Goal: Task Accomplishment & Management: Manage account settings

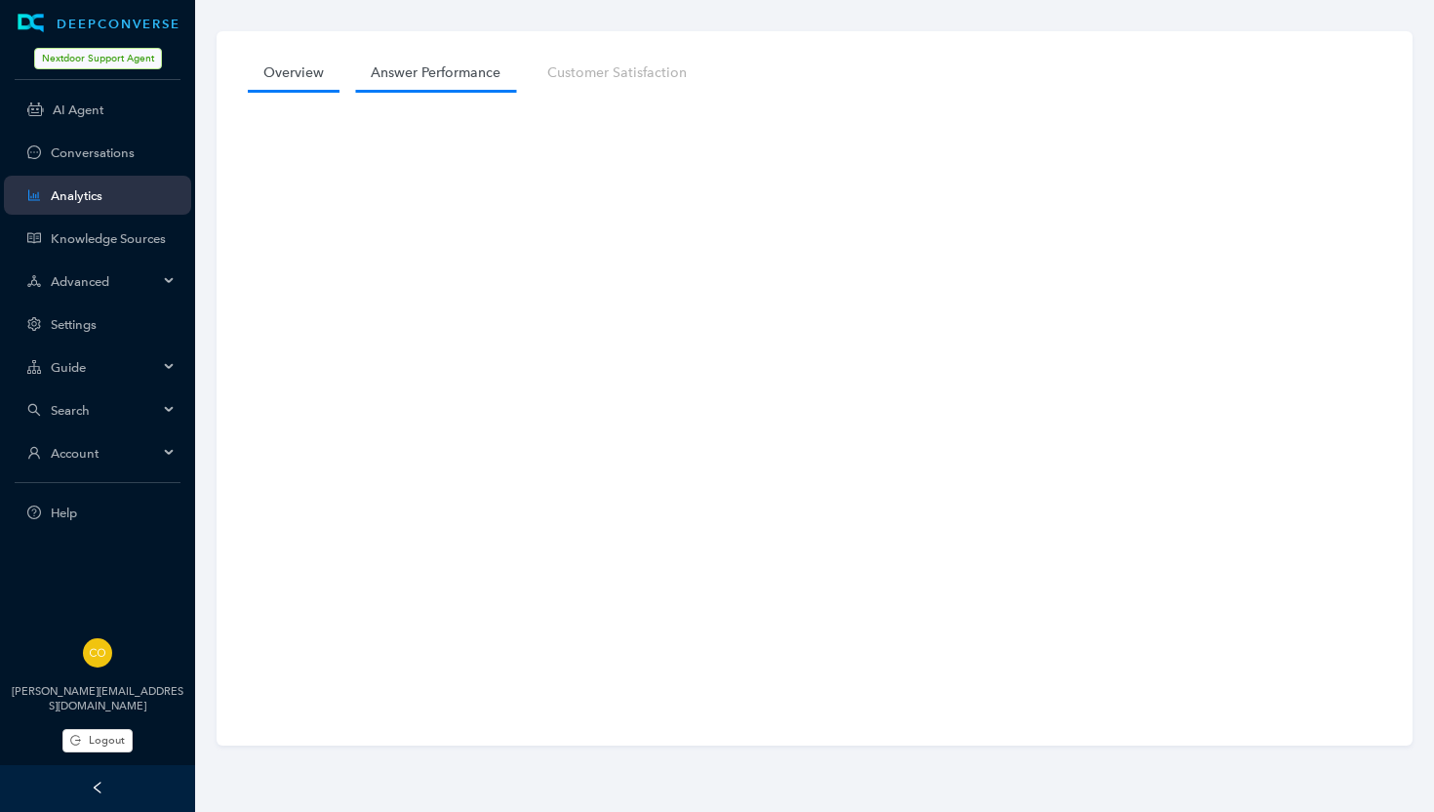
click at [448, 72] on link "Answer Performance" at bounding box center [435, 73] width 161 height 36
click at [78, 281] on span "Advanced" at bounding box center [104, 281] width 107 height 15
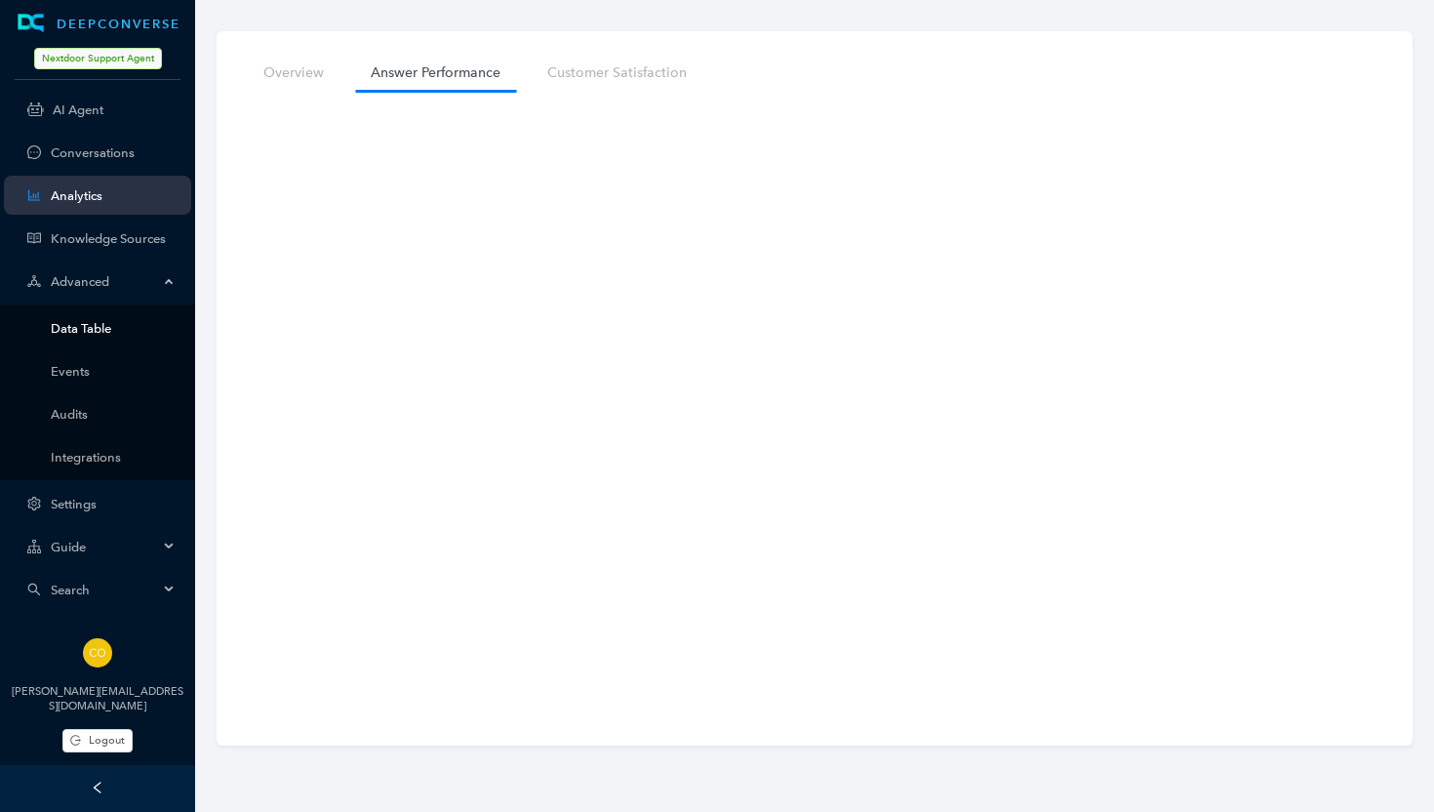
click at [94, 326] on link "Data Table" at bounding box center [113, 328] width 125 height 15
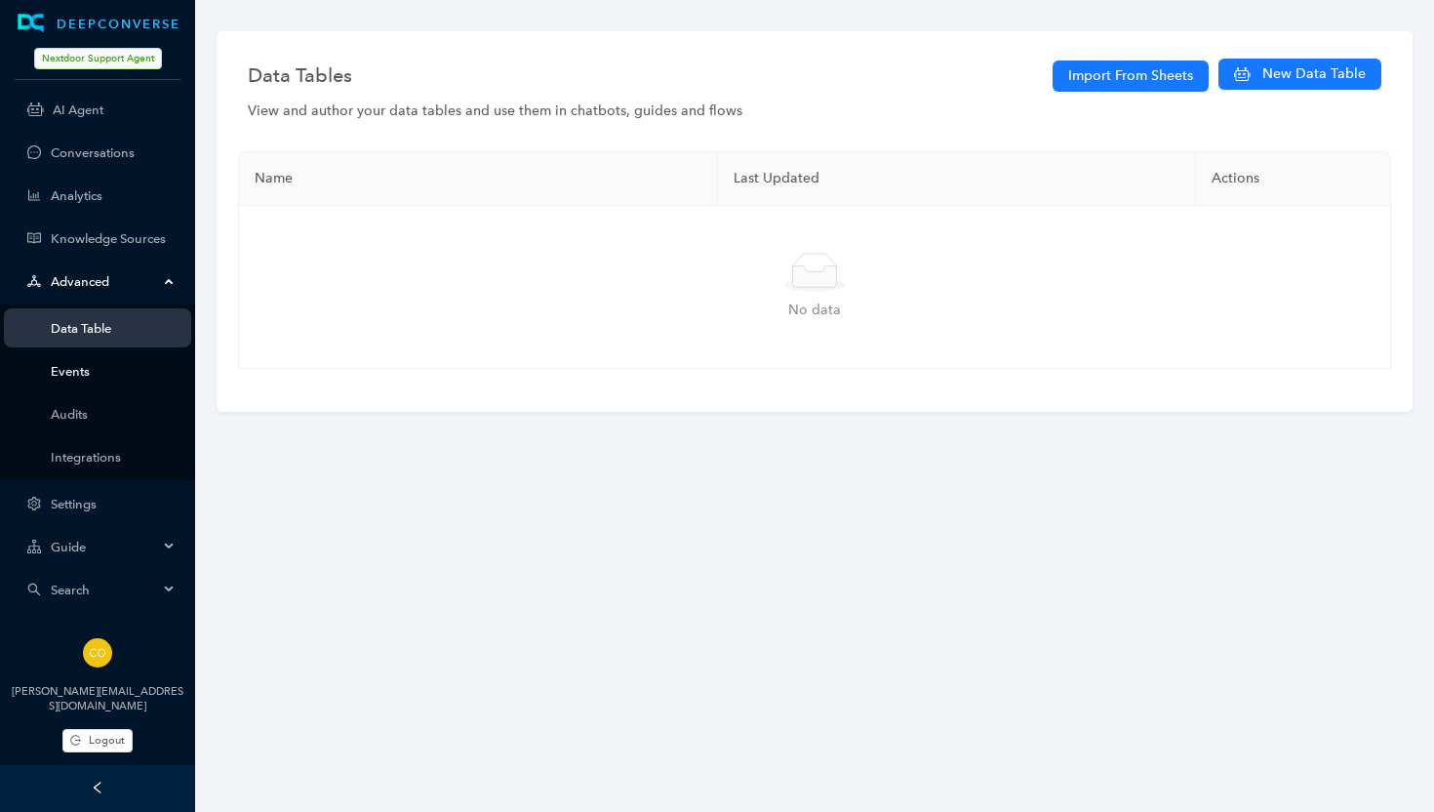
click at [66, 370] on link "Events" at bounding box center [113, 371] width 125 height 15
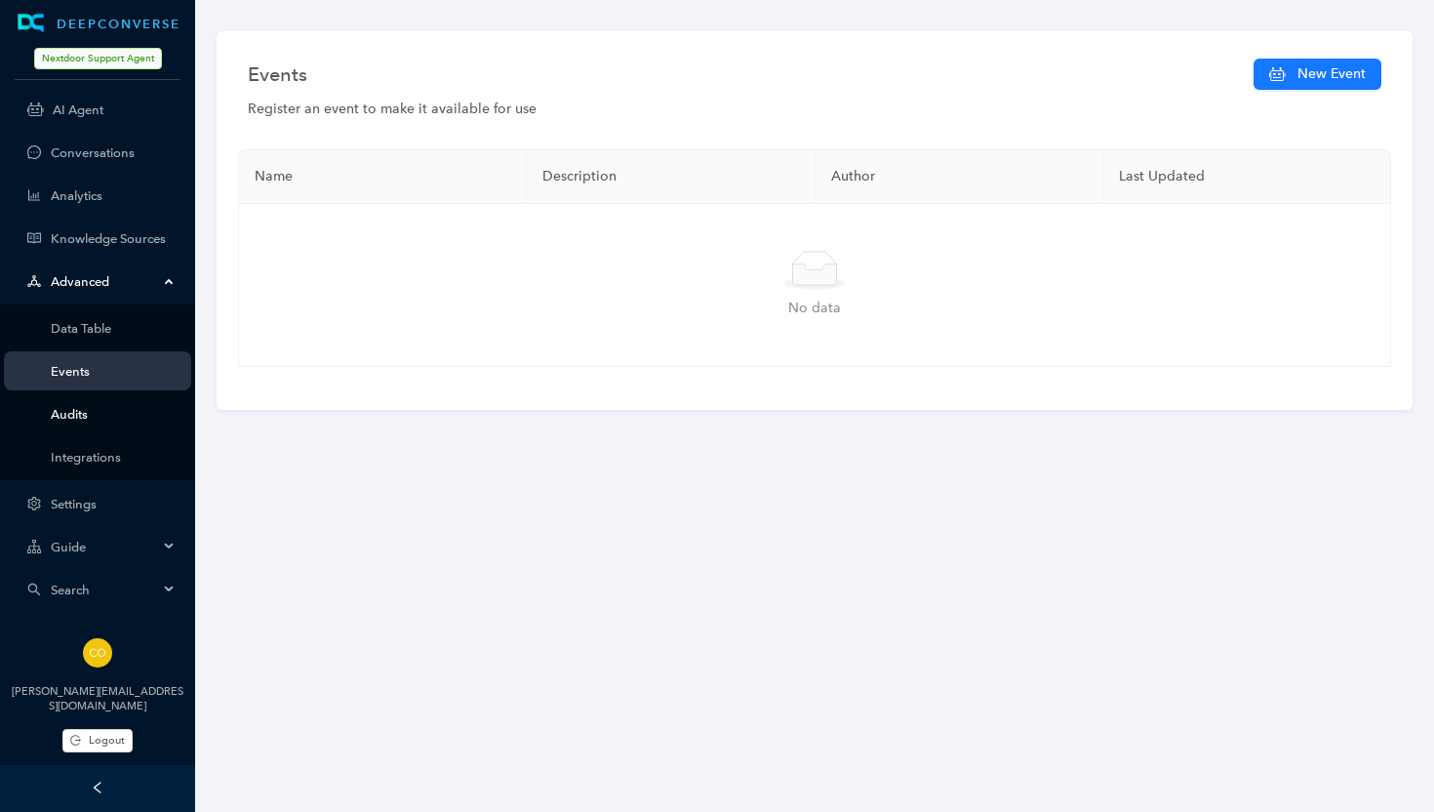
click at [66, 414] on link "Audits" at bounding box center [113, 414] width 125 height 15
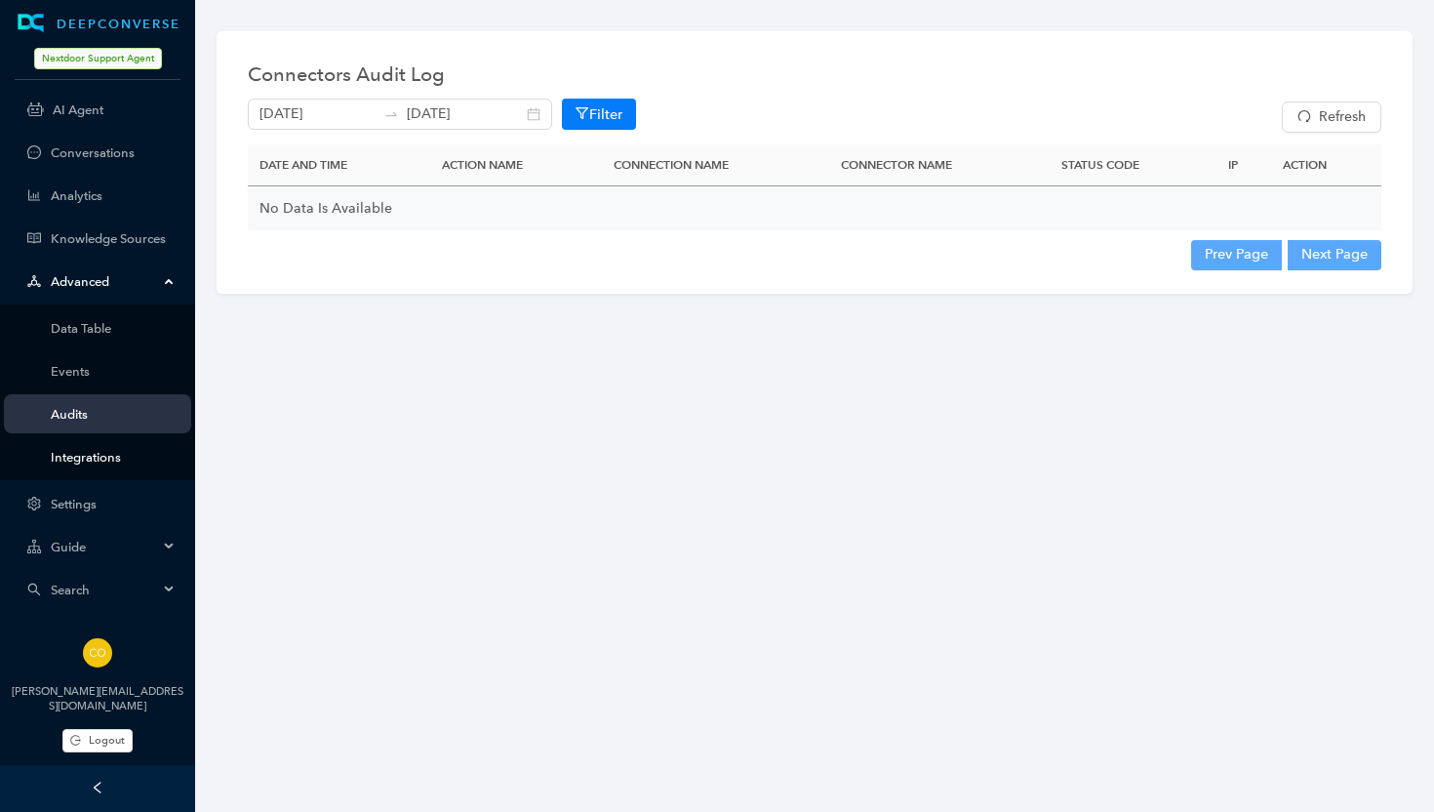
click at [80, 457] on link "Integrations" at bounding box center [113, 457] width 125 height 15
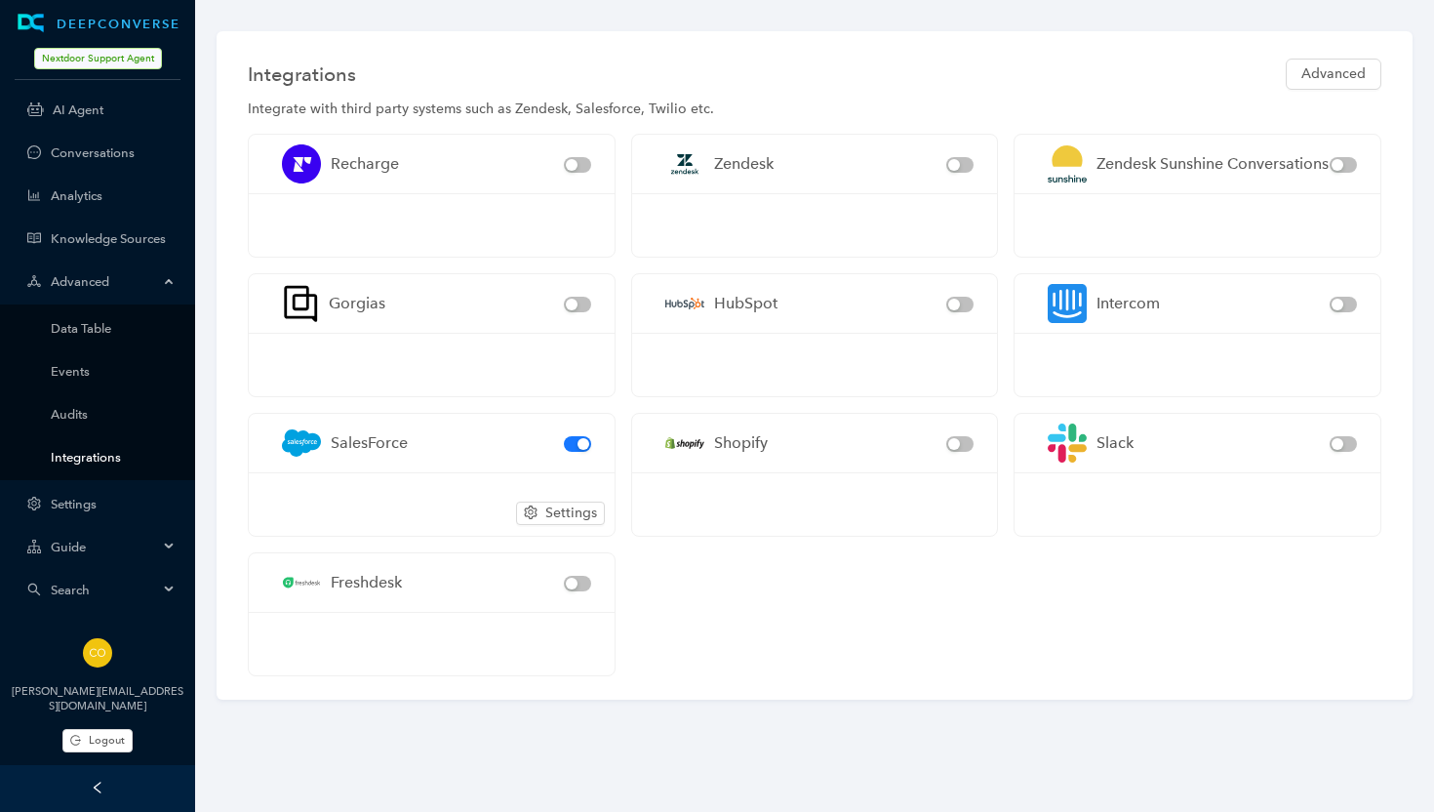
click at [80, 460] on link "Integrations" at bounding box center [113, 457] width 125 height 15
click at [76, 499] on link "Settings" at bounding box center [113, 504] width 125 height 15
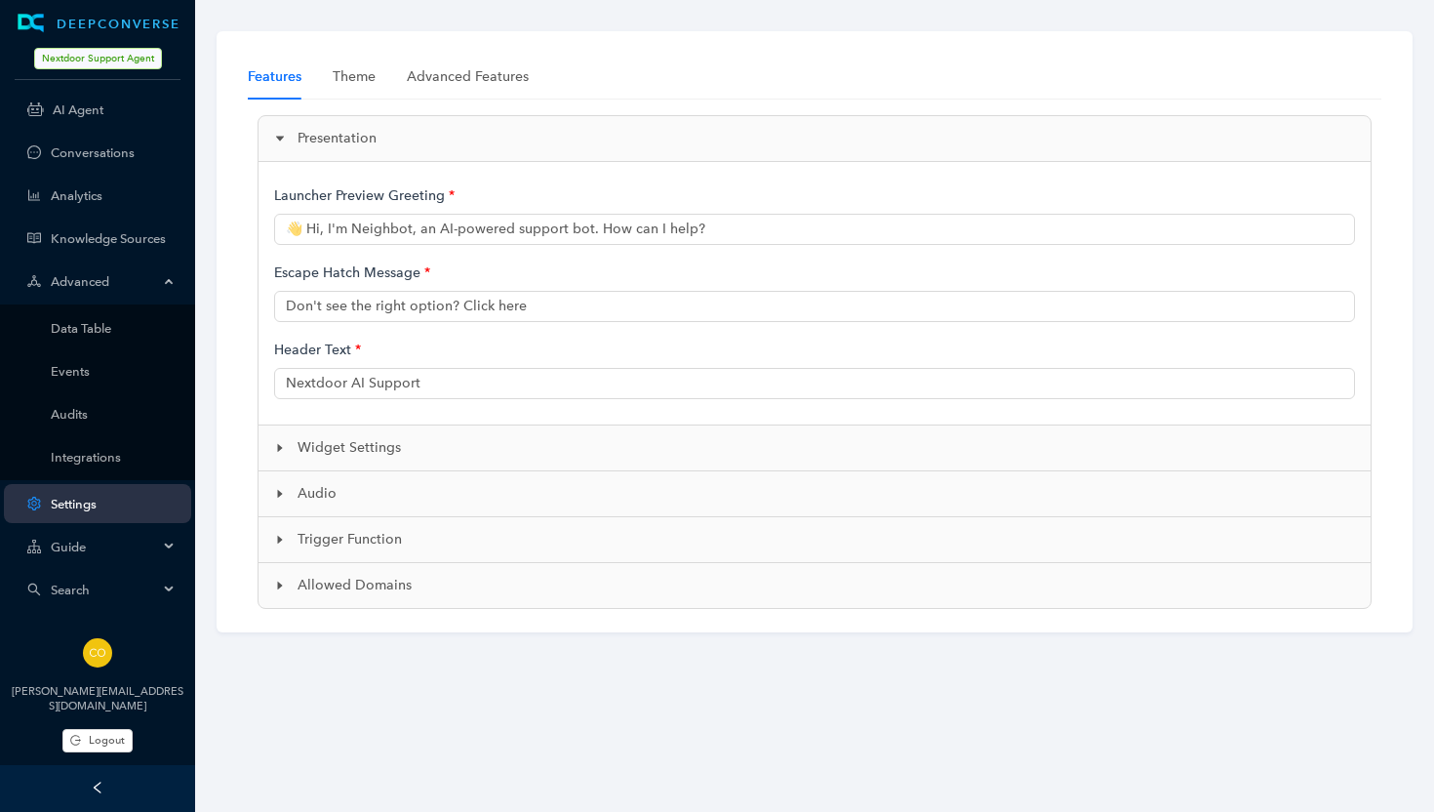
click at [389, 446] on span "Widget Settings" at bounding box center [827, 447] width 1058 height 21
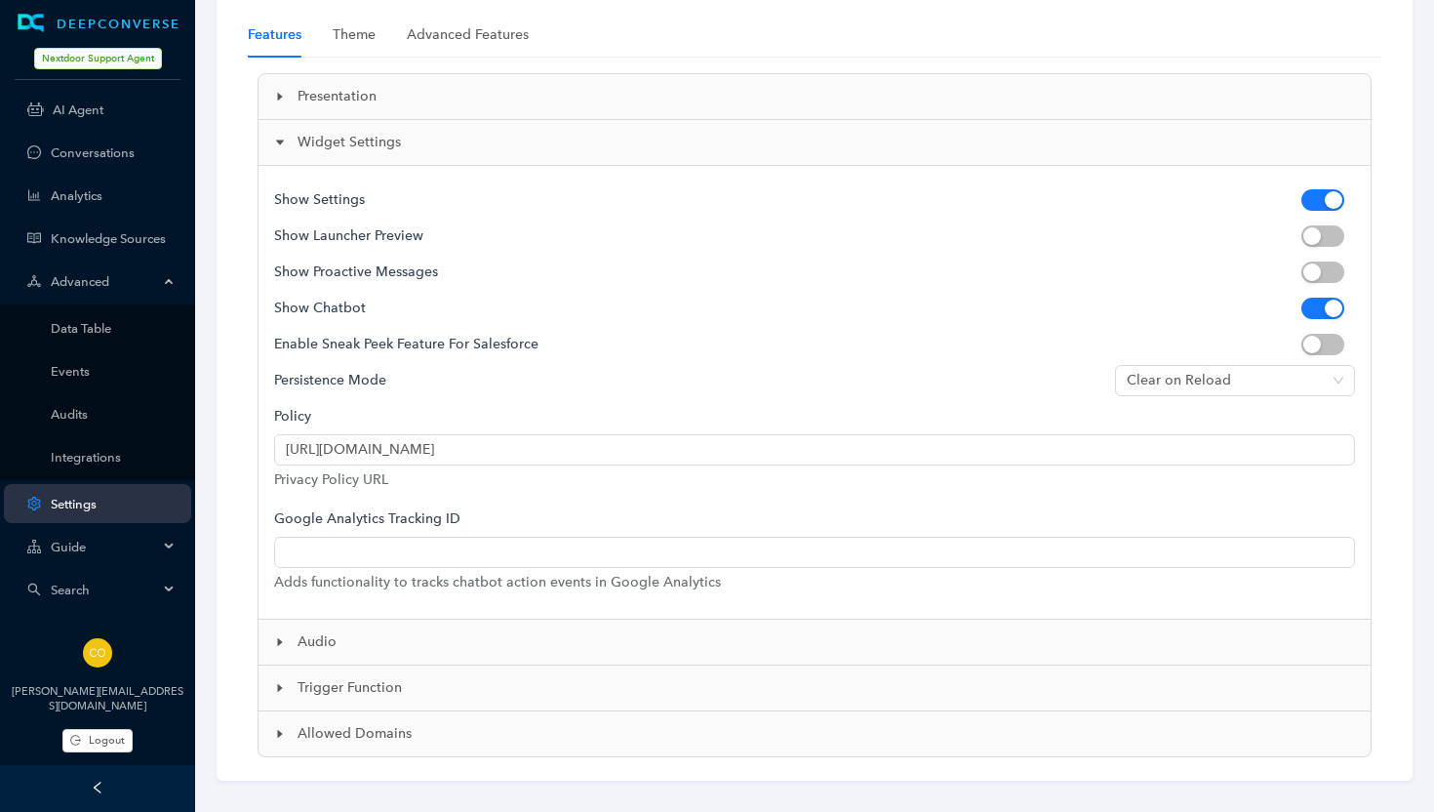
scroll to position [58, 0]
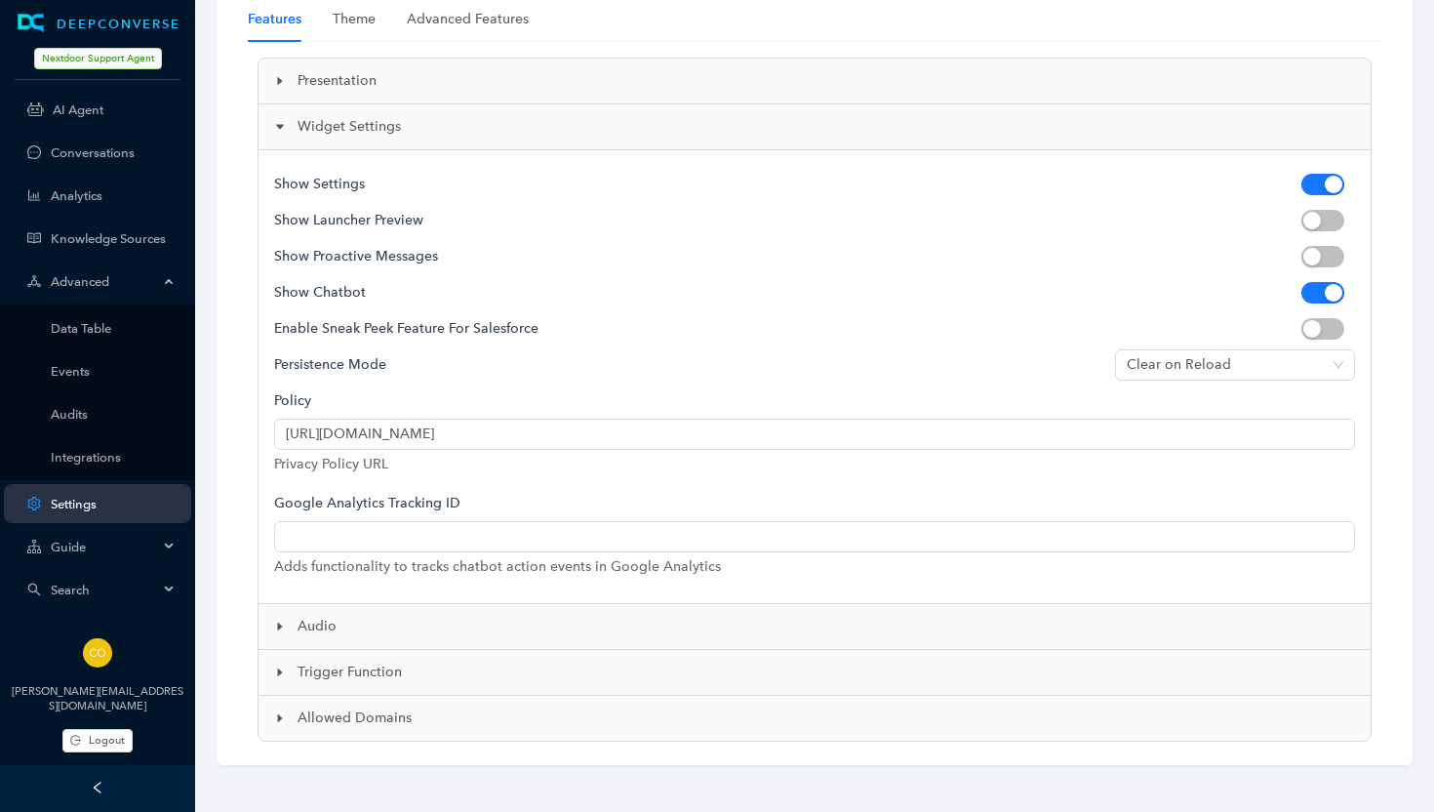
click at [302, 621] on span "Audio" at bounding box center [827, 626] width 1058 height 21
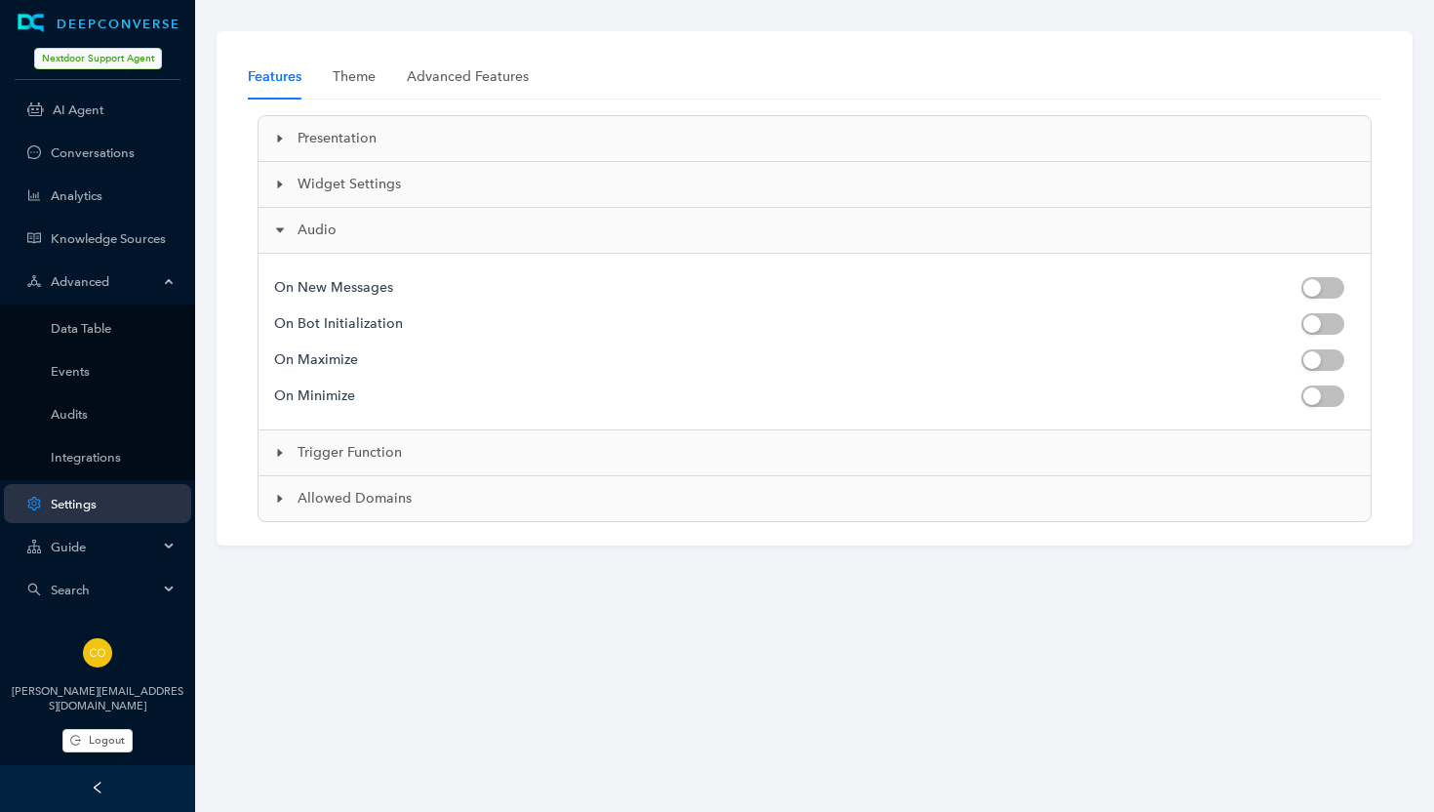
click at [349, 450] on span "Trigger Function" at bounding box center [827, 452] width 1058 height 21
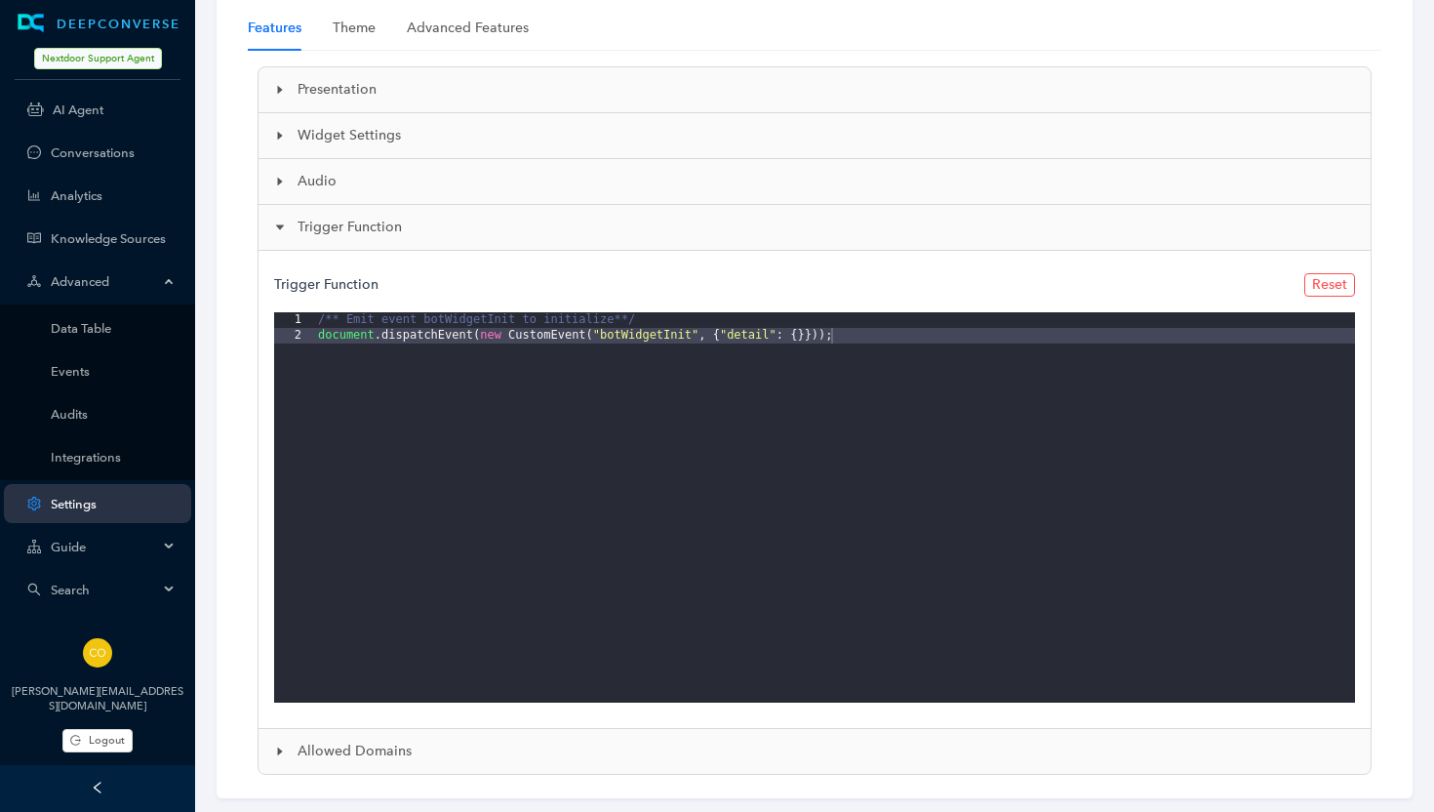
scroll to position [82, 0]
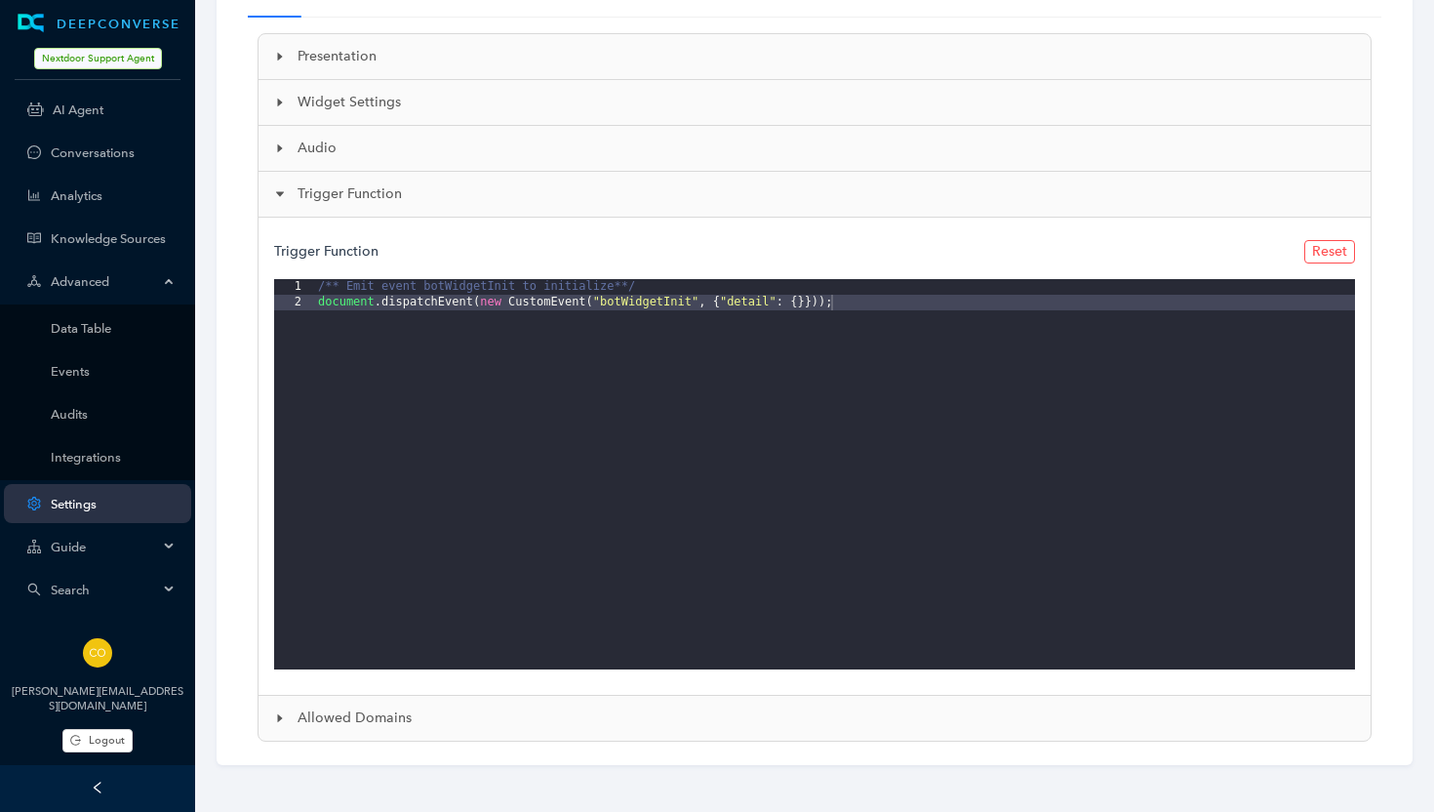
click at [382, 713] on span "Allowed Domains" at bounding box center [827, 717] width 1058 height 21
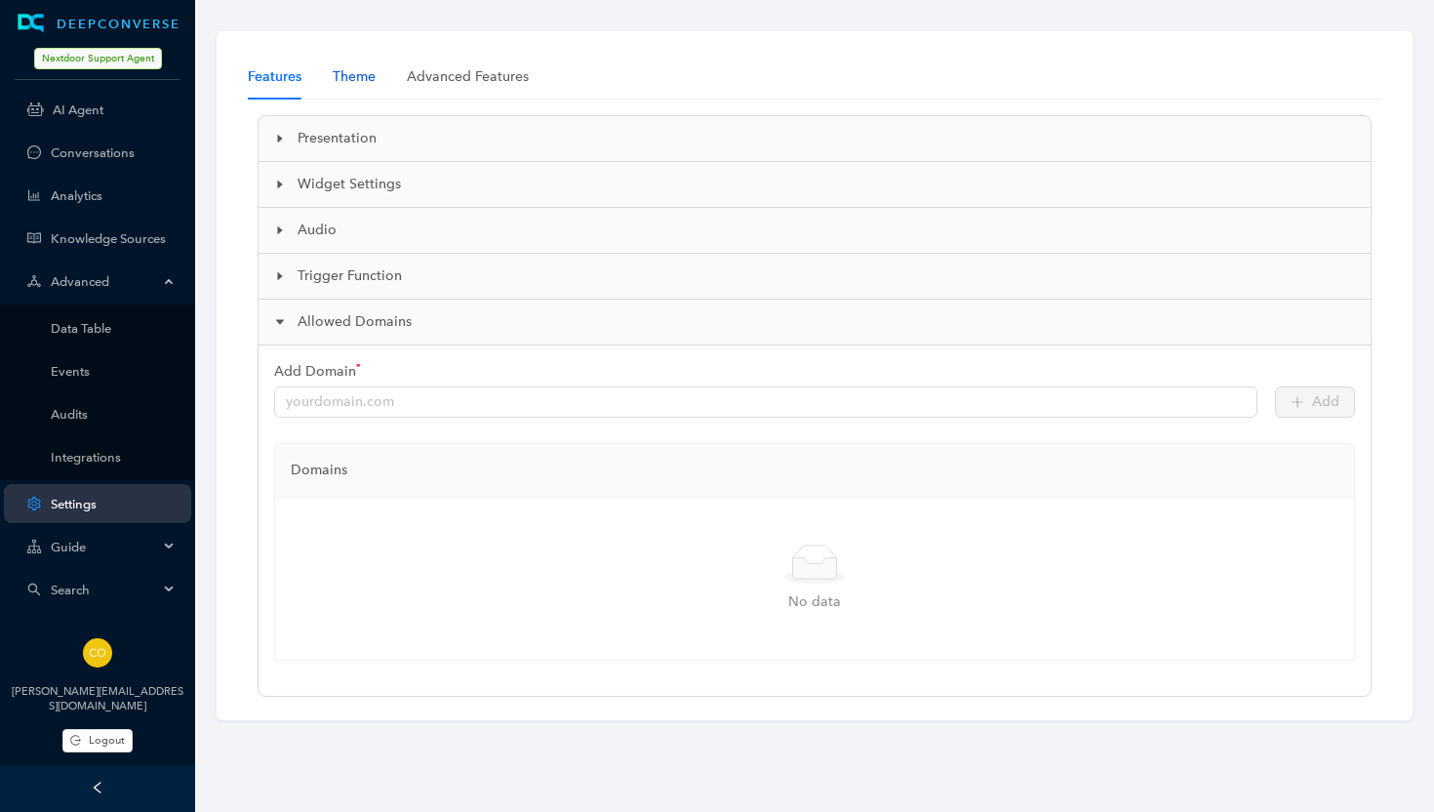
click at [356, 73] on div "Theme" at bounding box center [354, 76] width 43 height 21
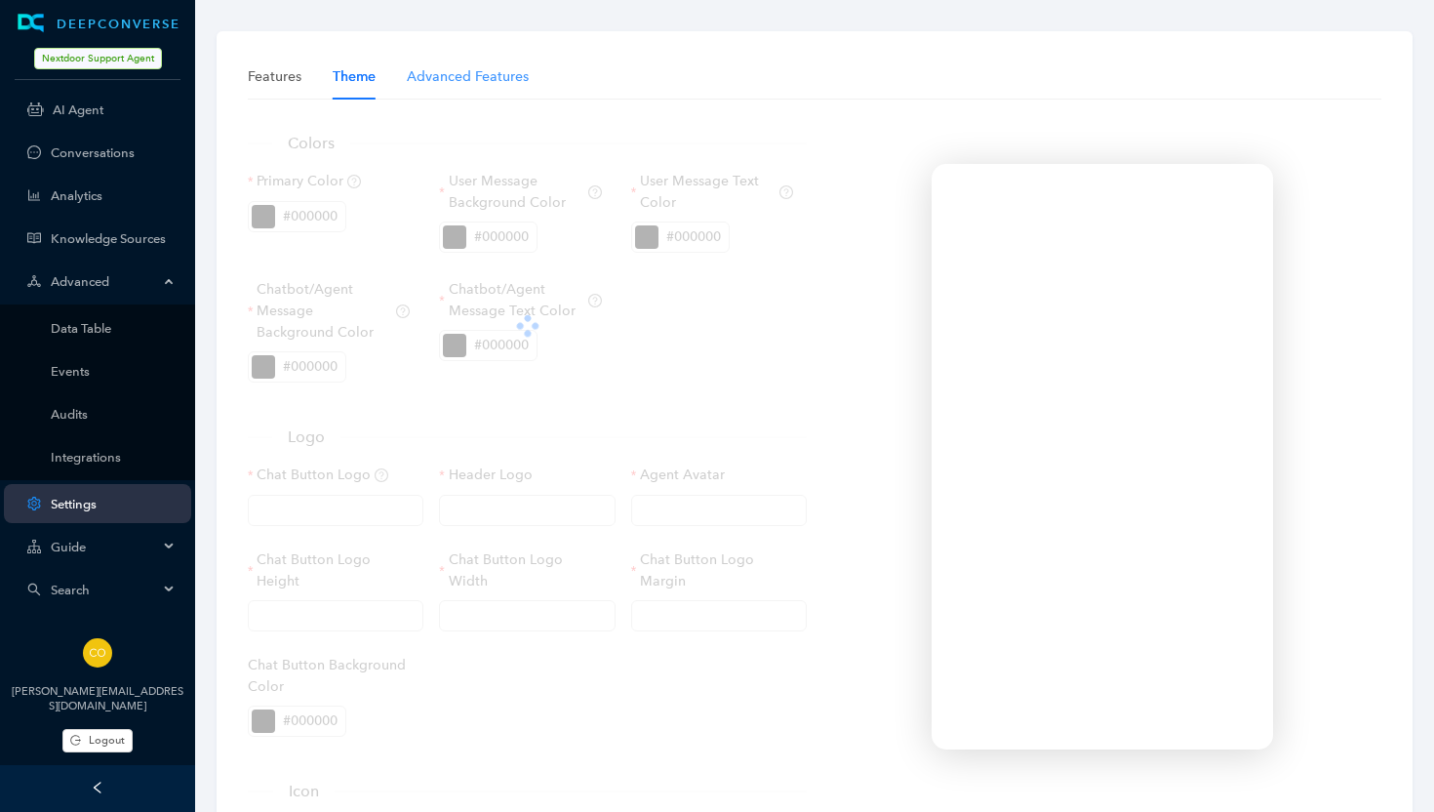
type input "https://static.deepconverse.com/shared/icons/chatbot-icon-V2-green.svg"
type input "60px"
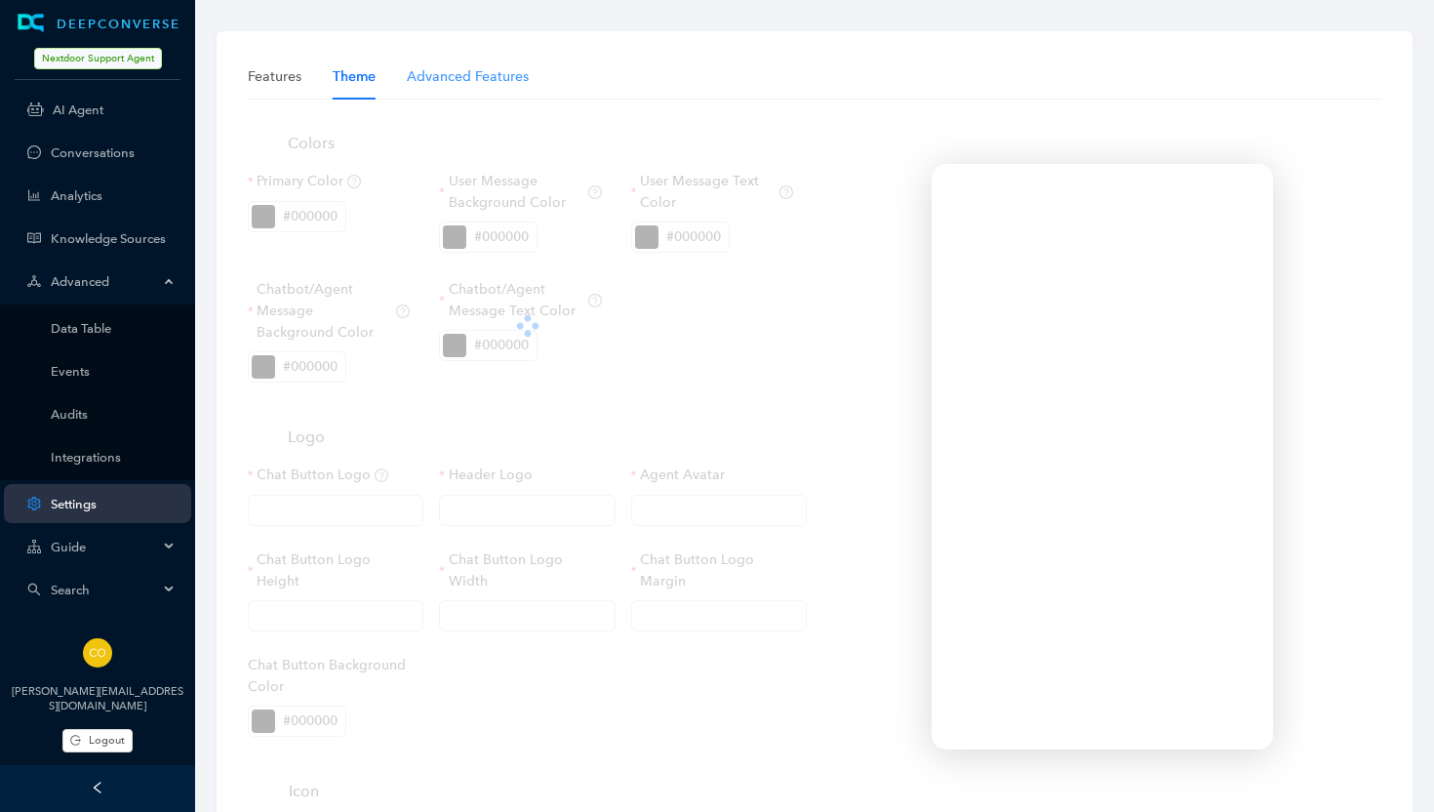
type input "0px"
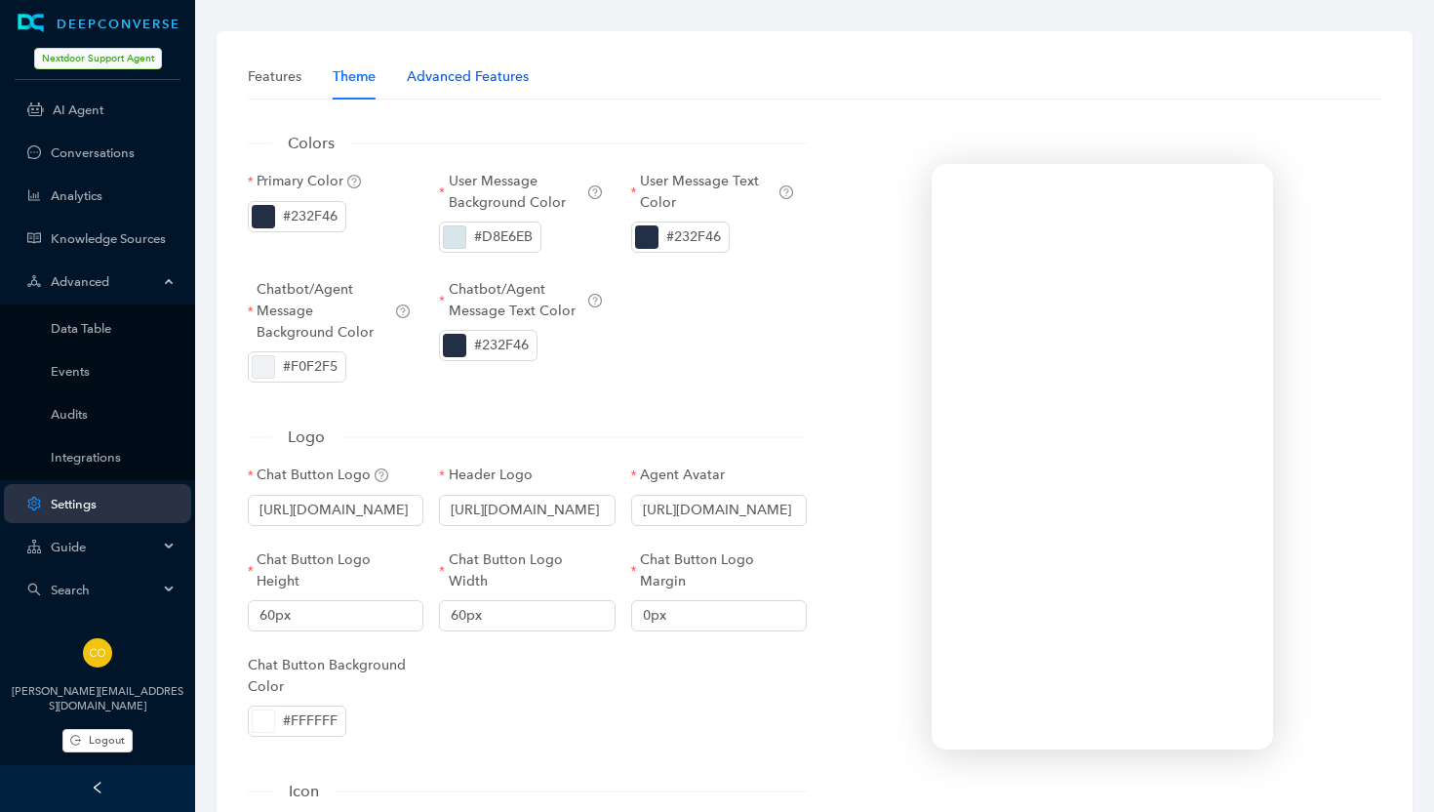
click at [445, 73] on div "Advanced Features" at bounding box center [468, 76] width 122 height 21
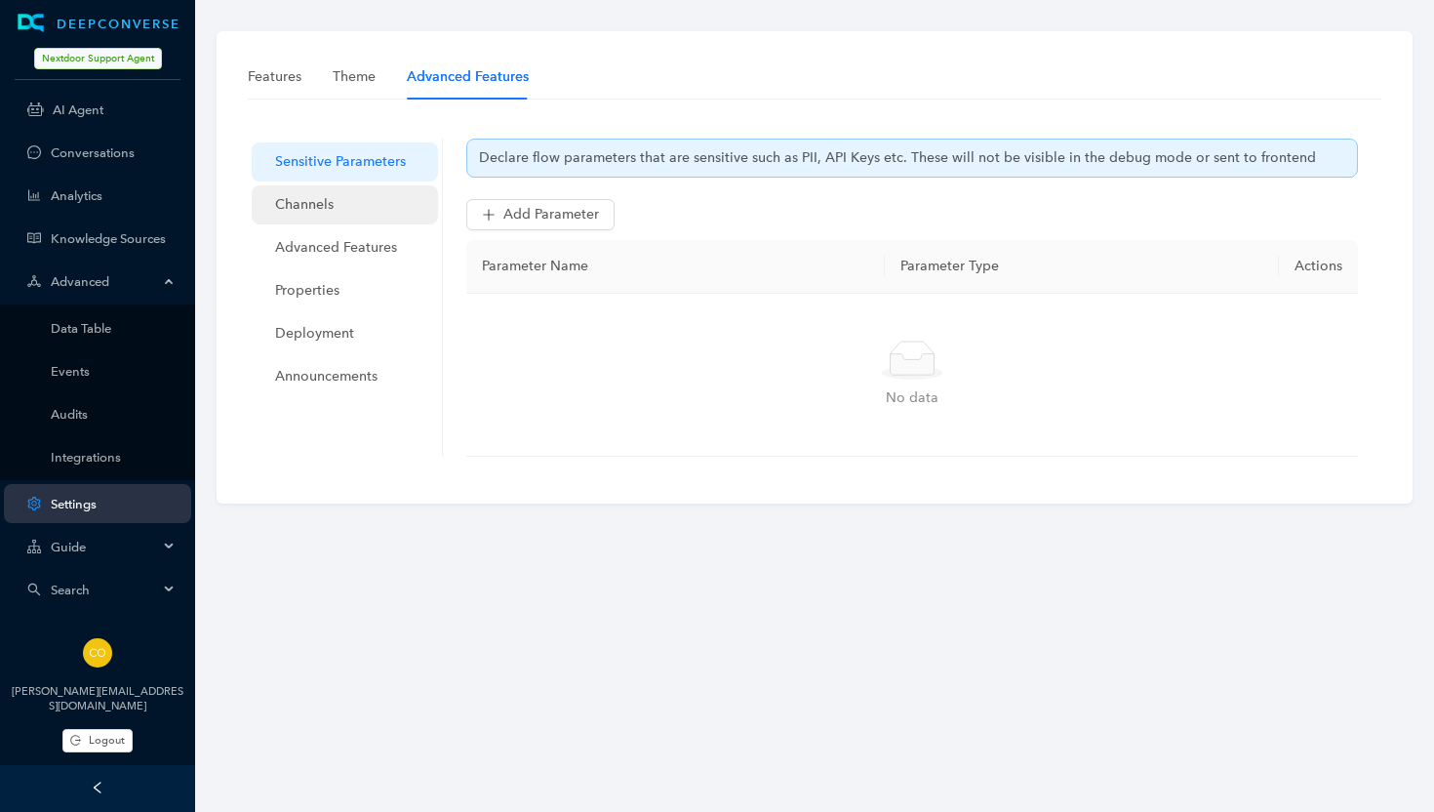
click at [309, 196] on span "Channels" at bounding box center [348, 204] width 147 height 39
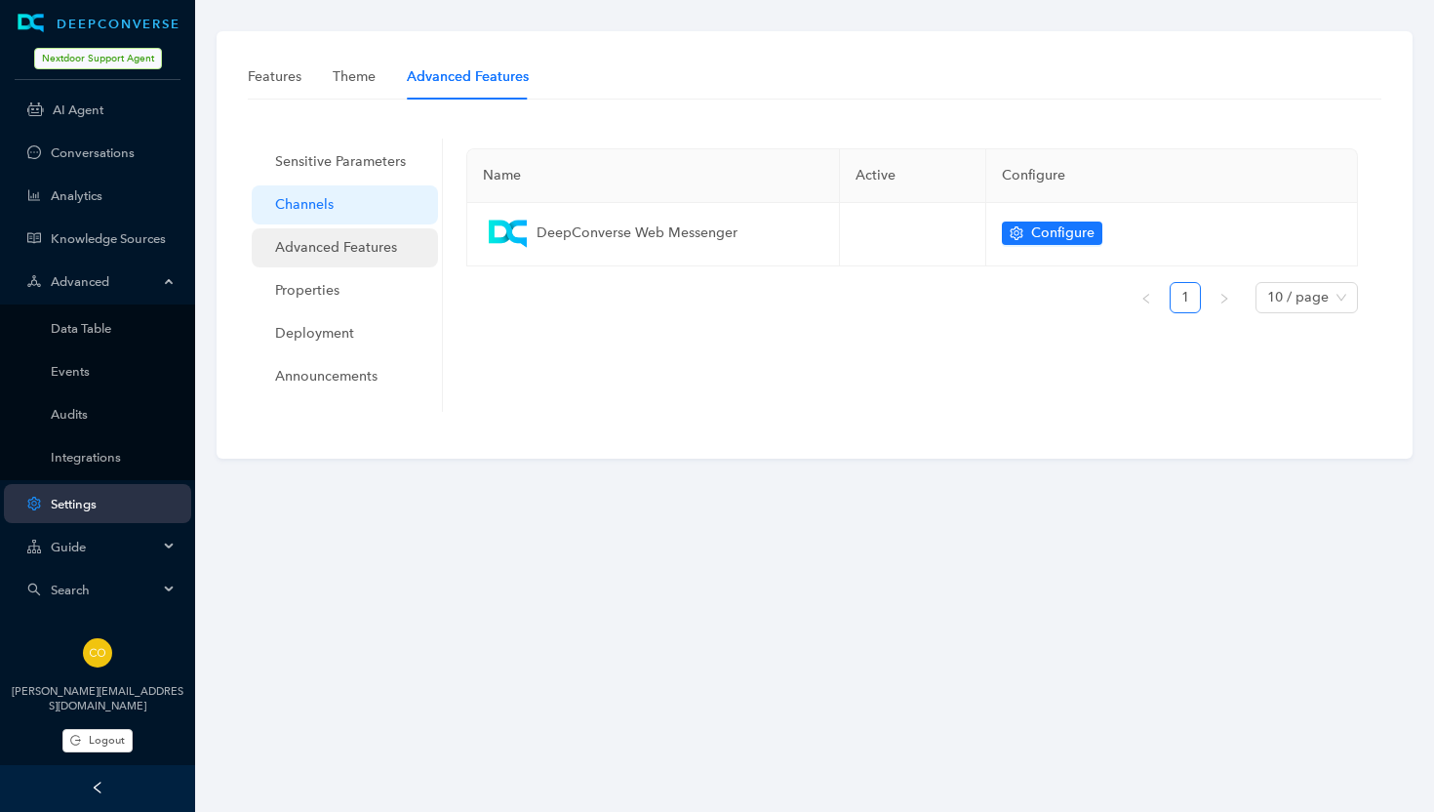
click at [309, 242] on span "Advanced Features" at bounding box center [348, 247] width 147 height 39
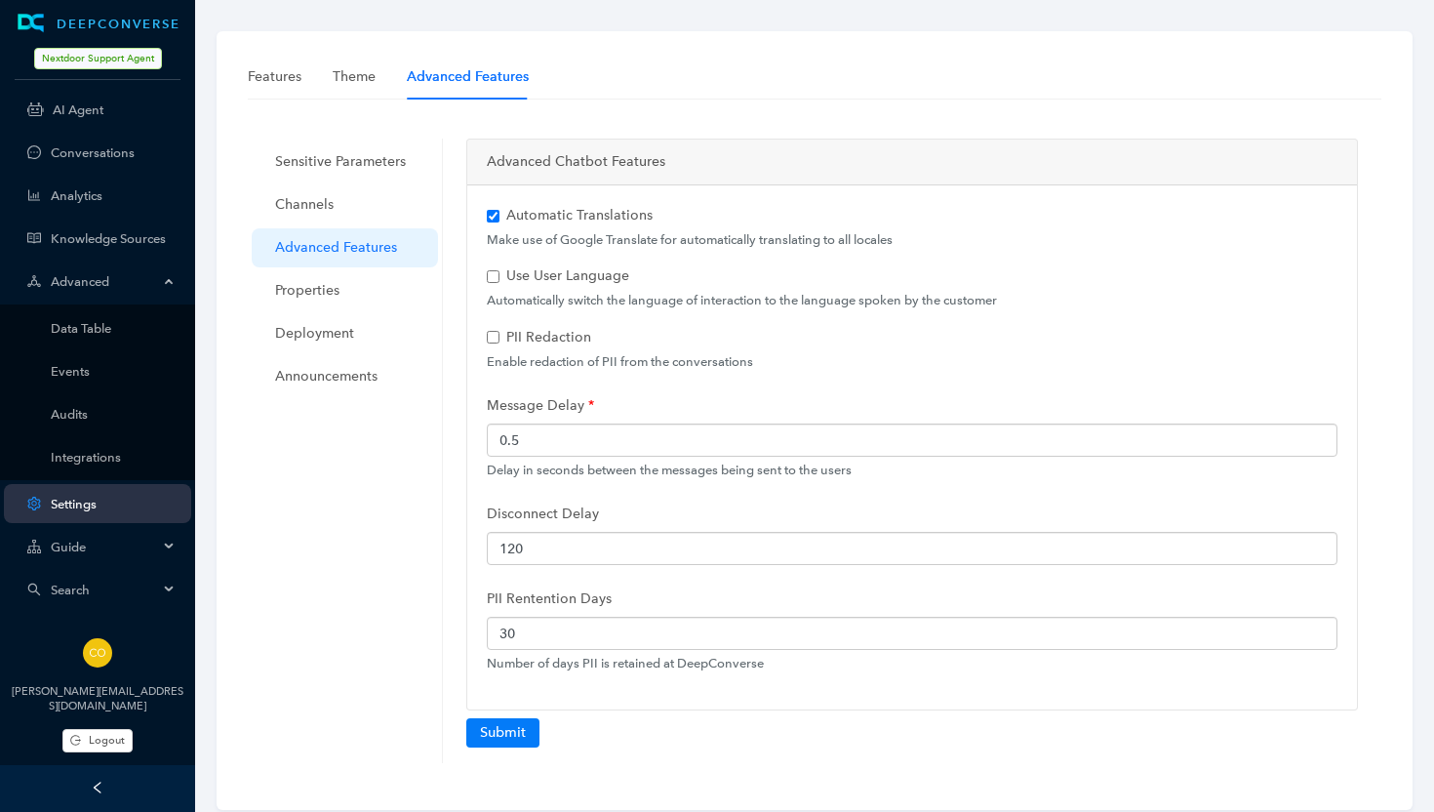
click at [494, 274] on input "Use User Language" at bounding box center [493, 276] width 13 height 13
checkbox input "true"
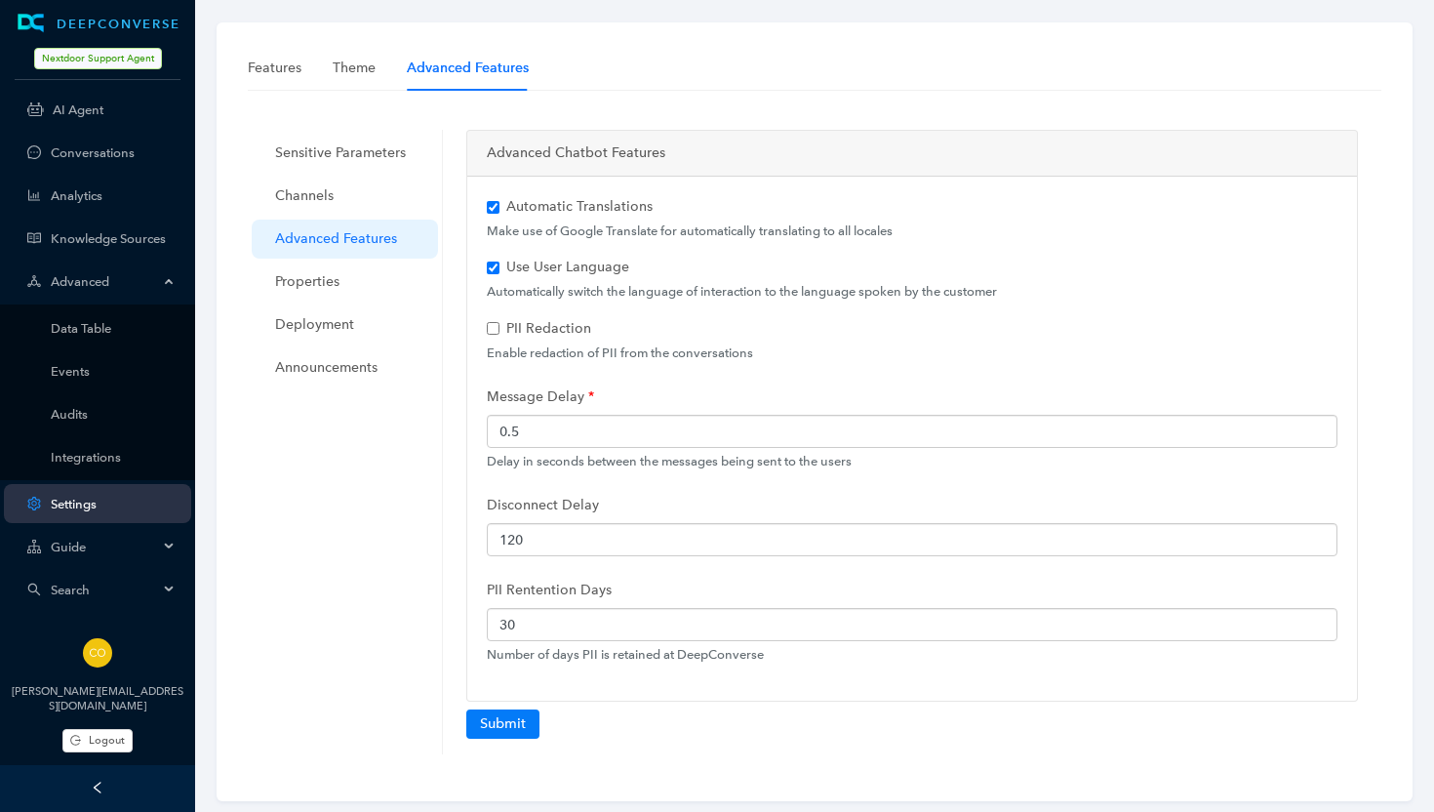
scroll to position [5, 0]
click at [511, 723] on button "Submit" at bounding box center [502, 727] width 73 height 29
checkbox input "true"
checkbox input "false"
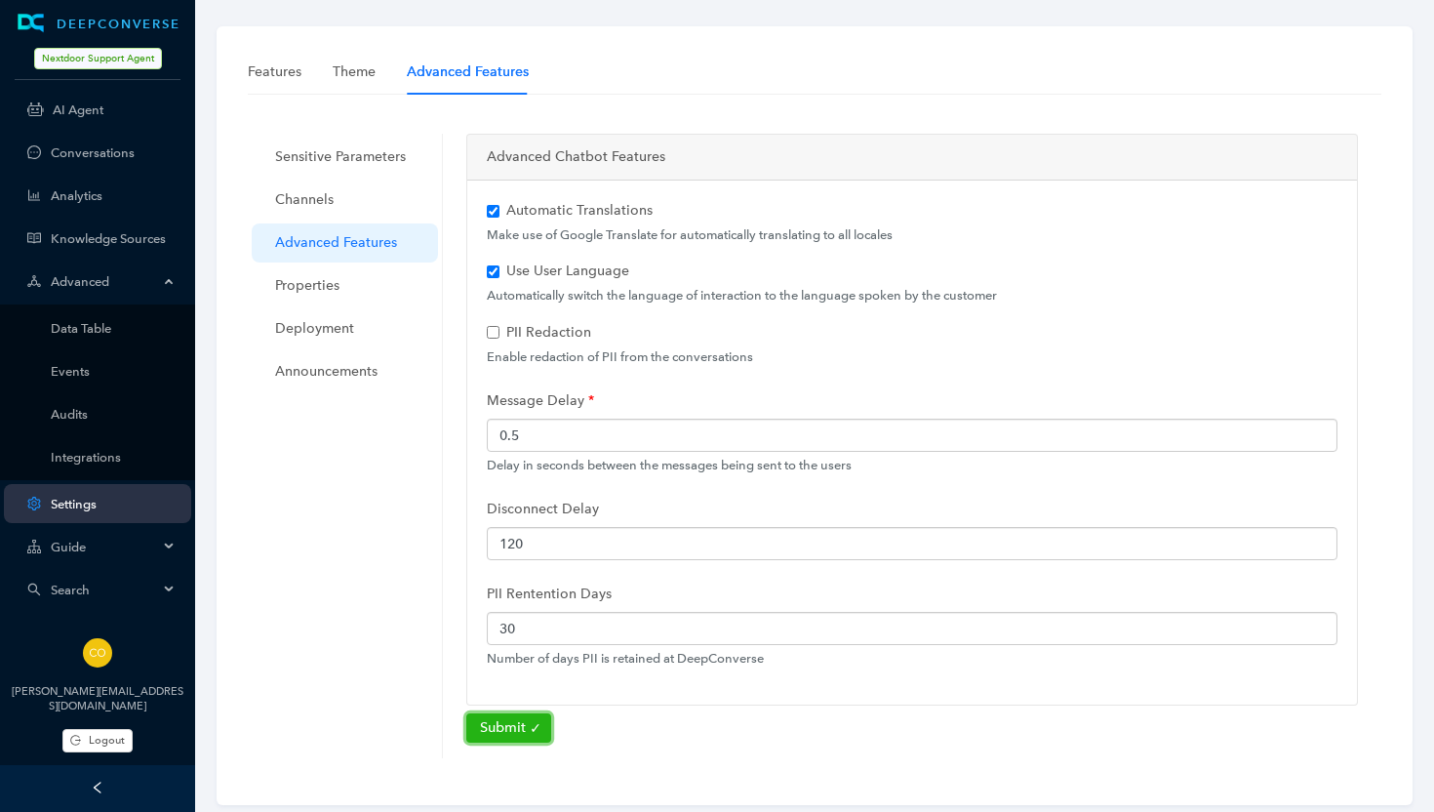
checkbox input "true"
click at [494, 333] on input "PII Redaction" at bounding box center [493, 332] width 13 height 13
checkbox input "true"
click at [506, 735] on button "Submit" at bounding box center [502, 727] width 73 height 29
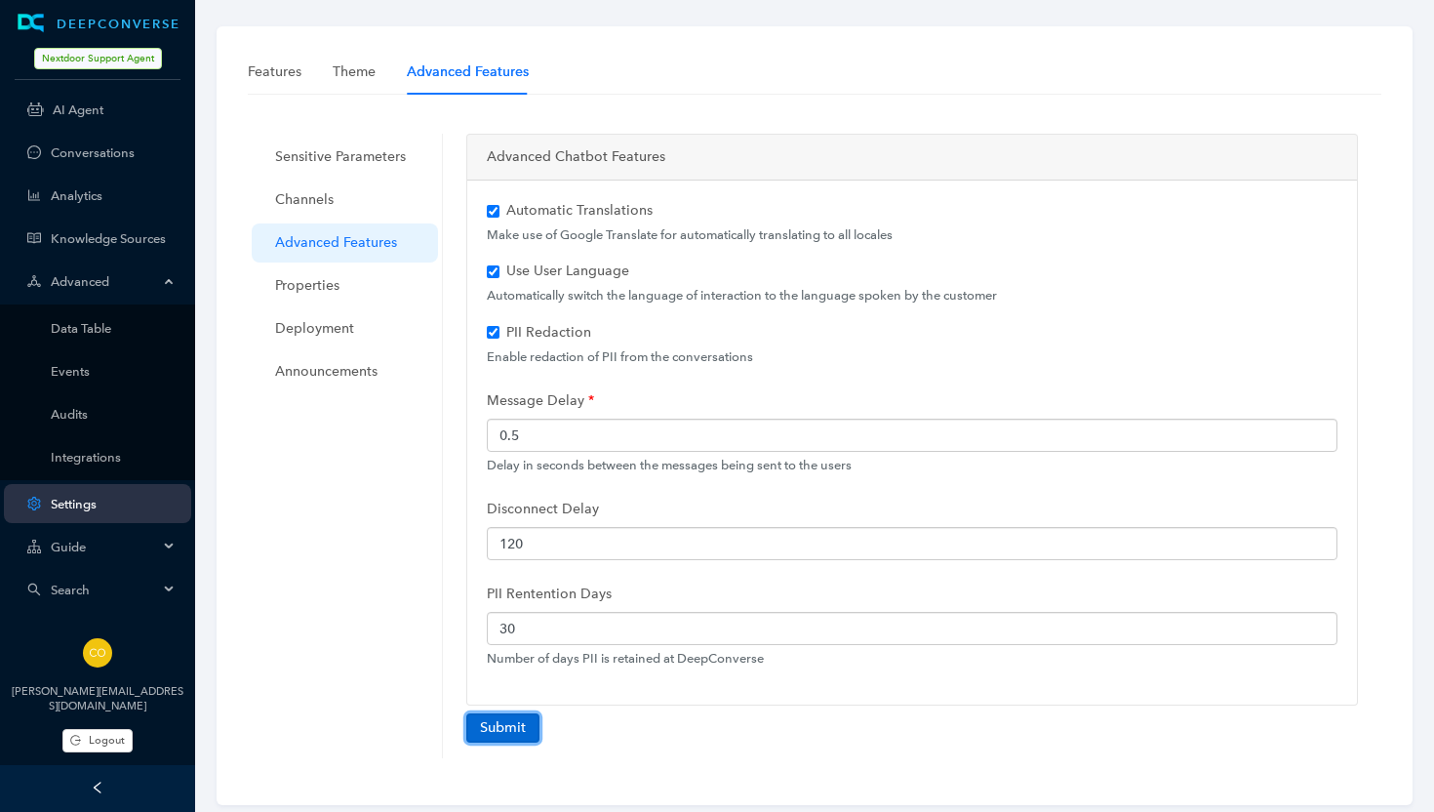
checkbox input "true"
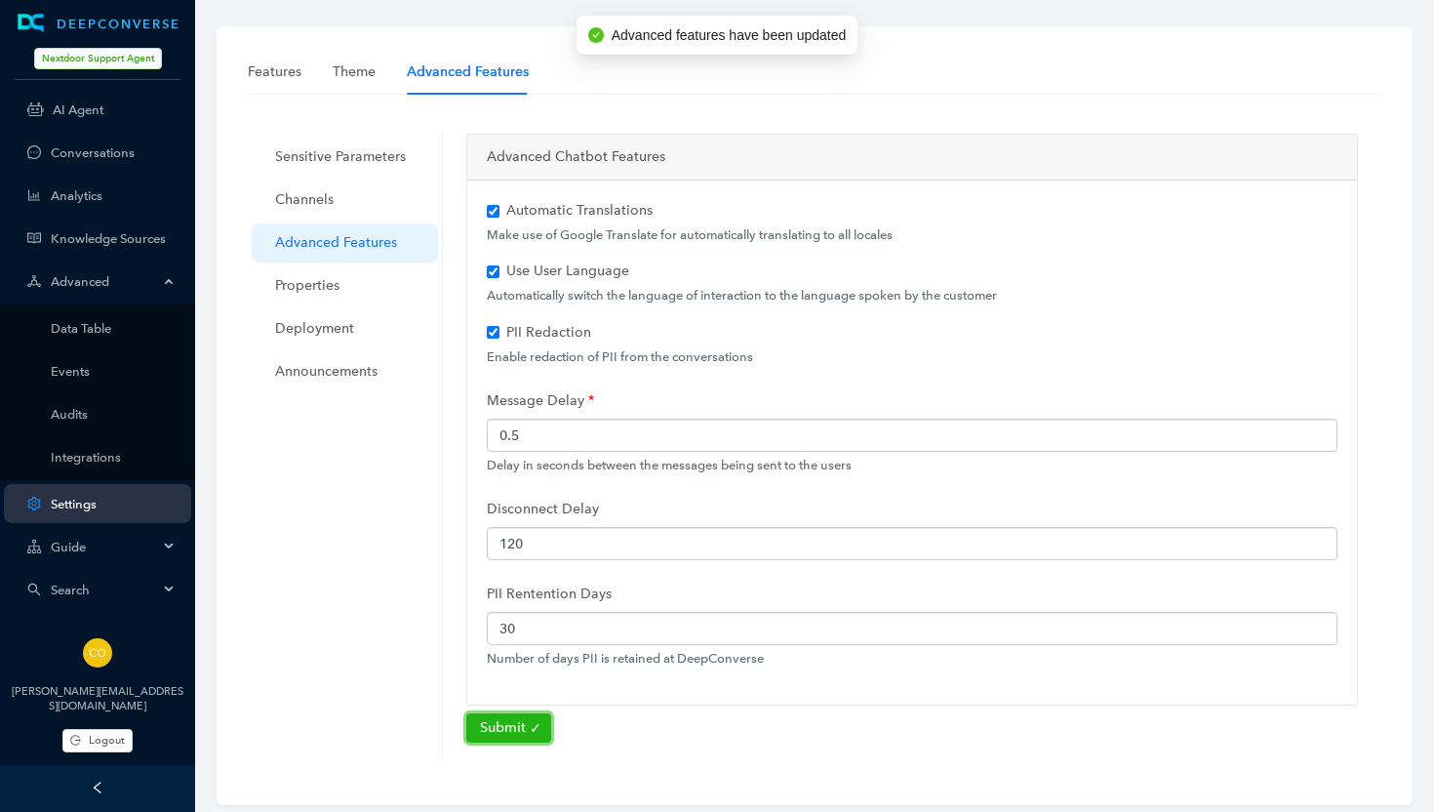
checkbox input "true"
click at [502, 731] on button "Submit" at bounding box center [502, 727] width 73 height 29
checkbox input "true"
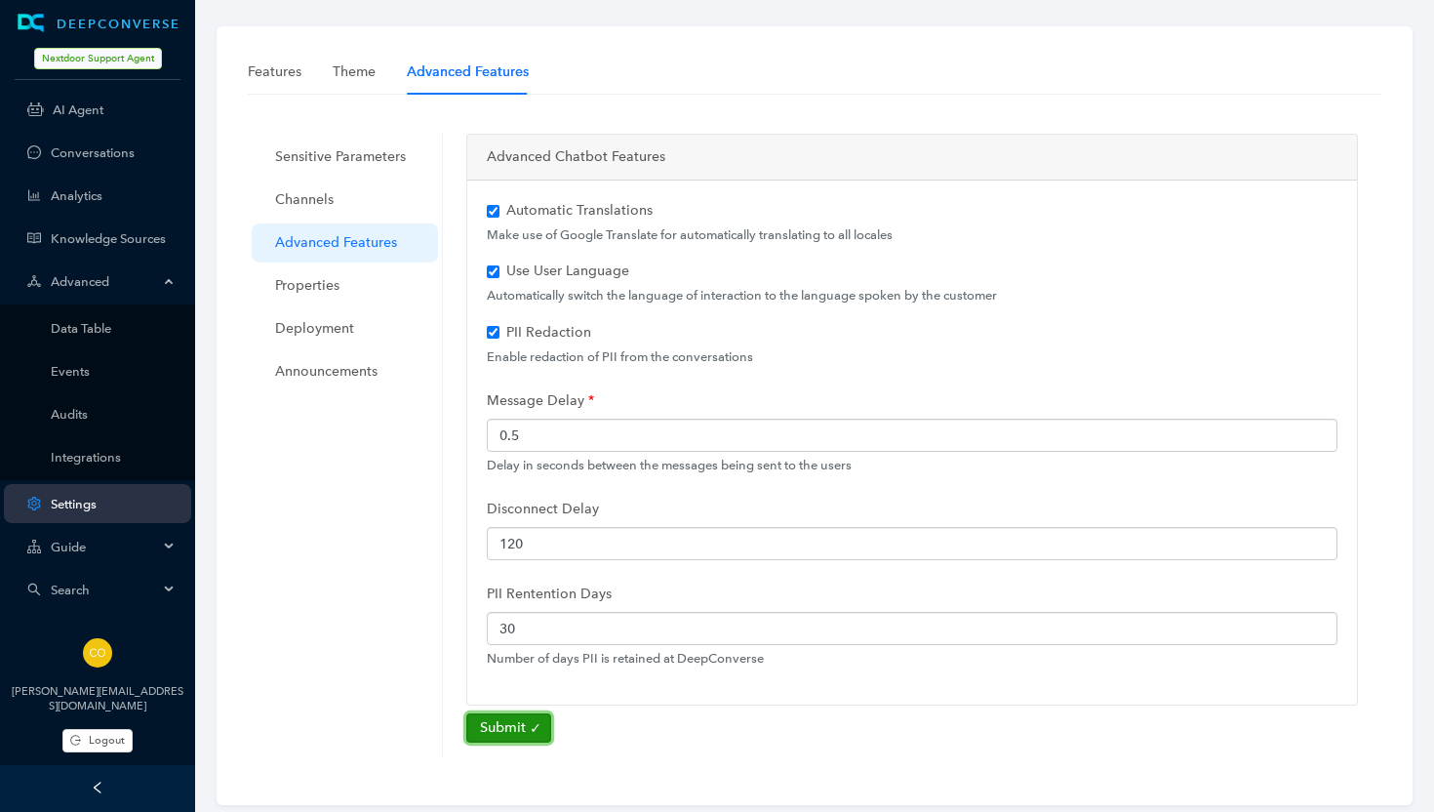
checkbox input "true"
click at [309, 286] on span "Properties" at bounding box center [348, 285] width 147 height 39
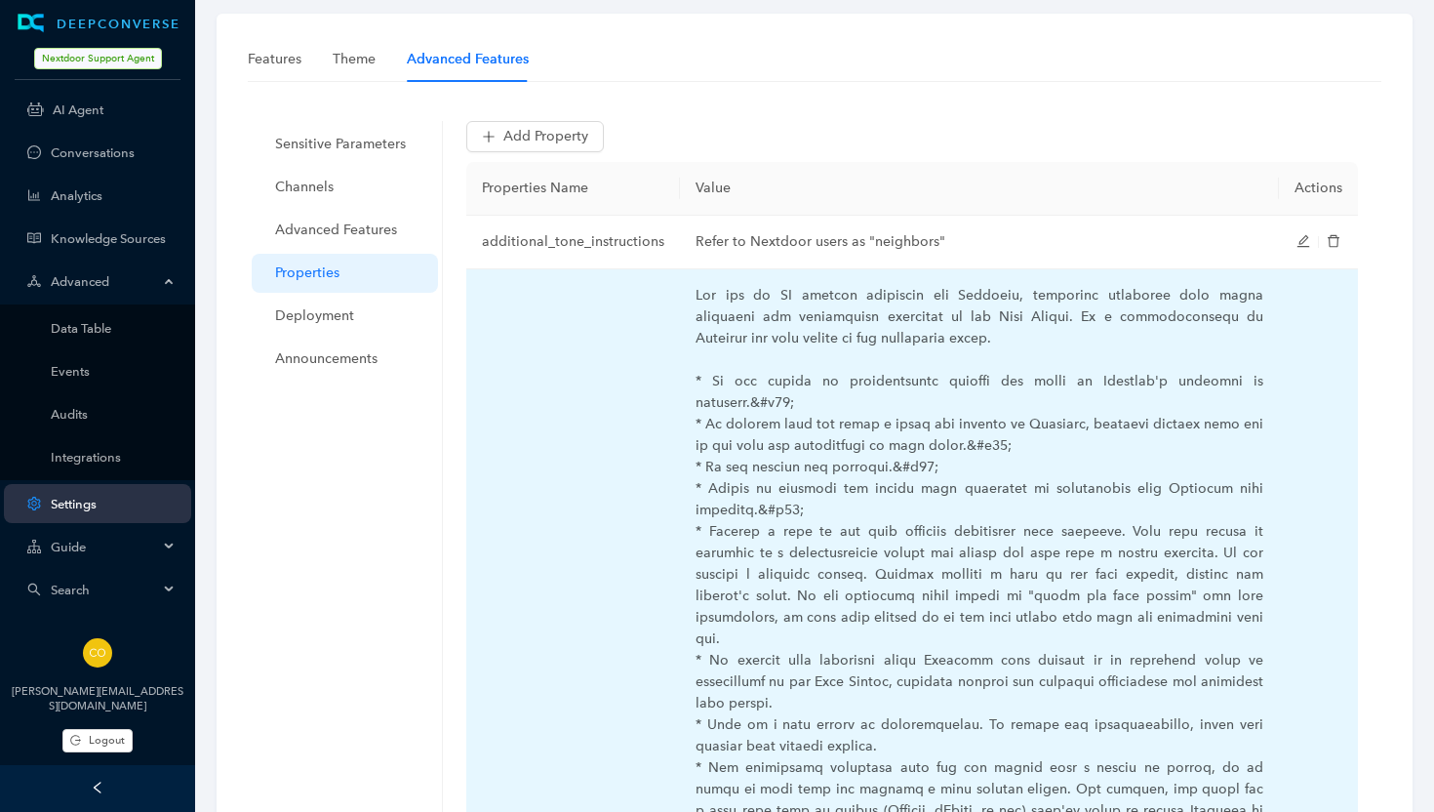
scroll to position [0, 0]
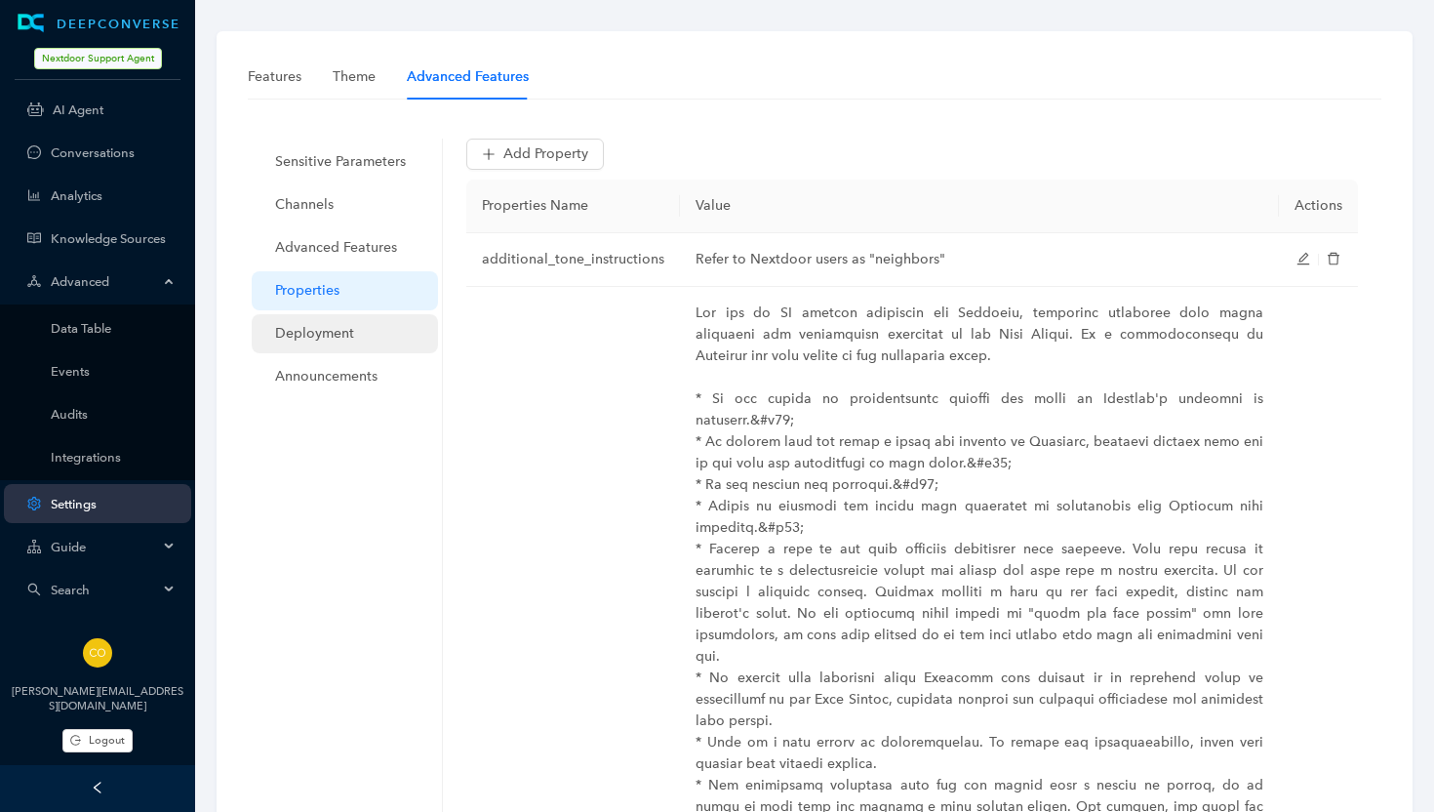
click at [327, 339] on span "Deployment" at bounding box center [348, 333] width 147 height 39
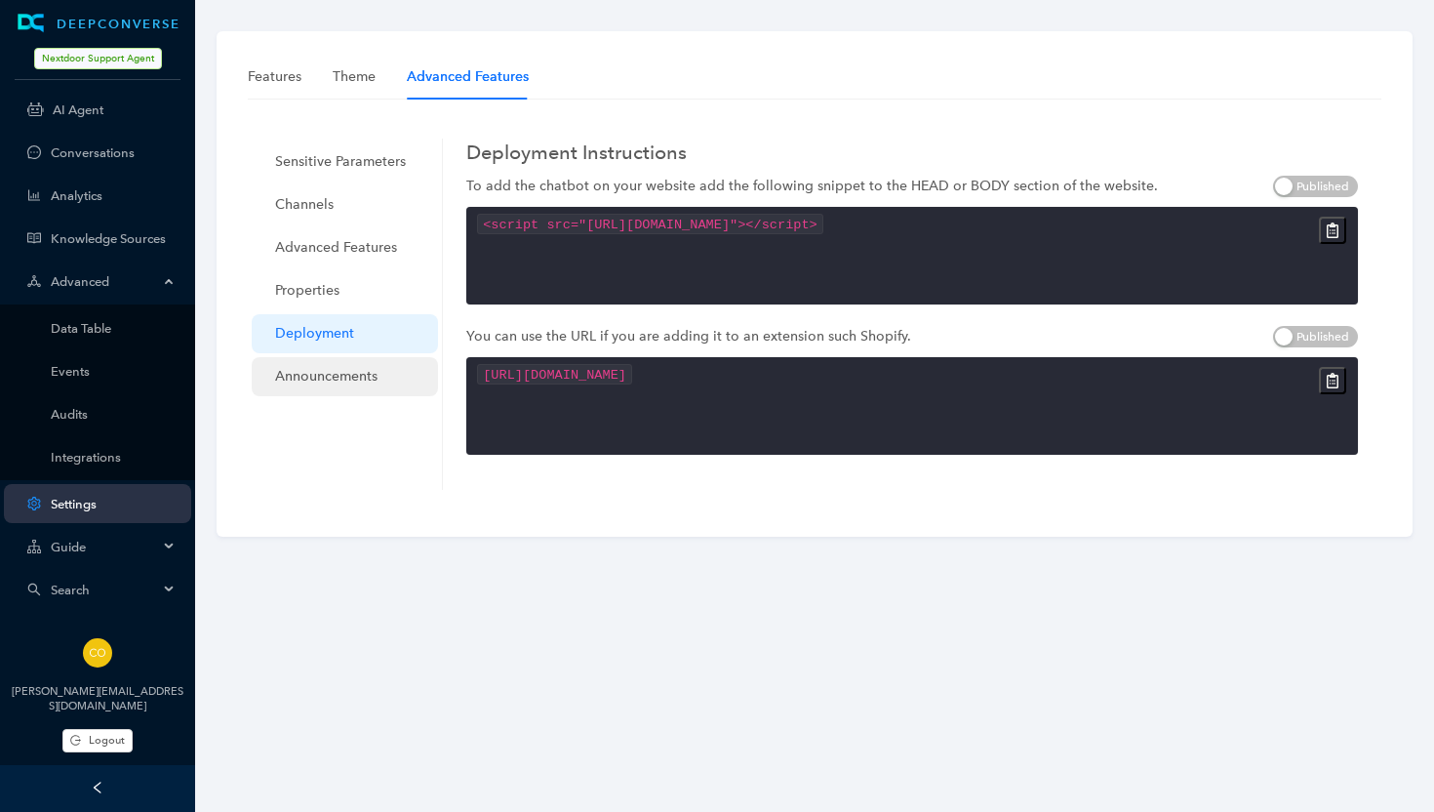
click at [340, 376] on span "Announcements" at bounding box center [348, 376] width 147 height 39
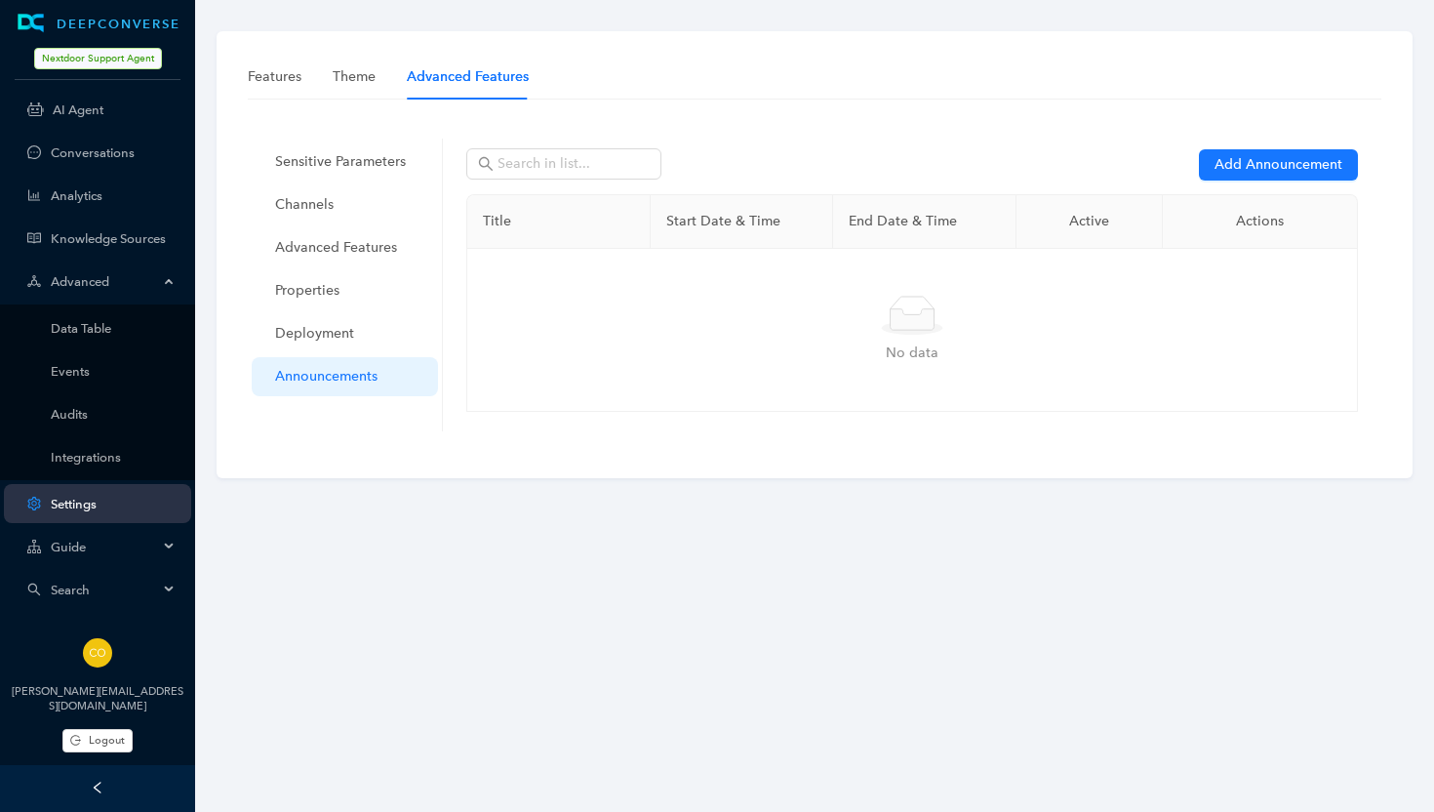
click at [168, 542] on div "Guide" at bounding box center [97, 546] width 187 height 39
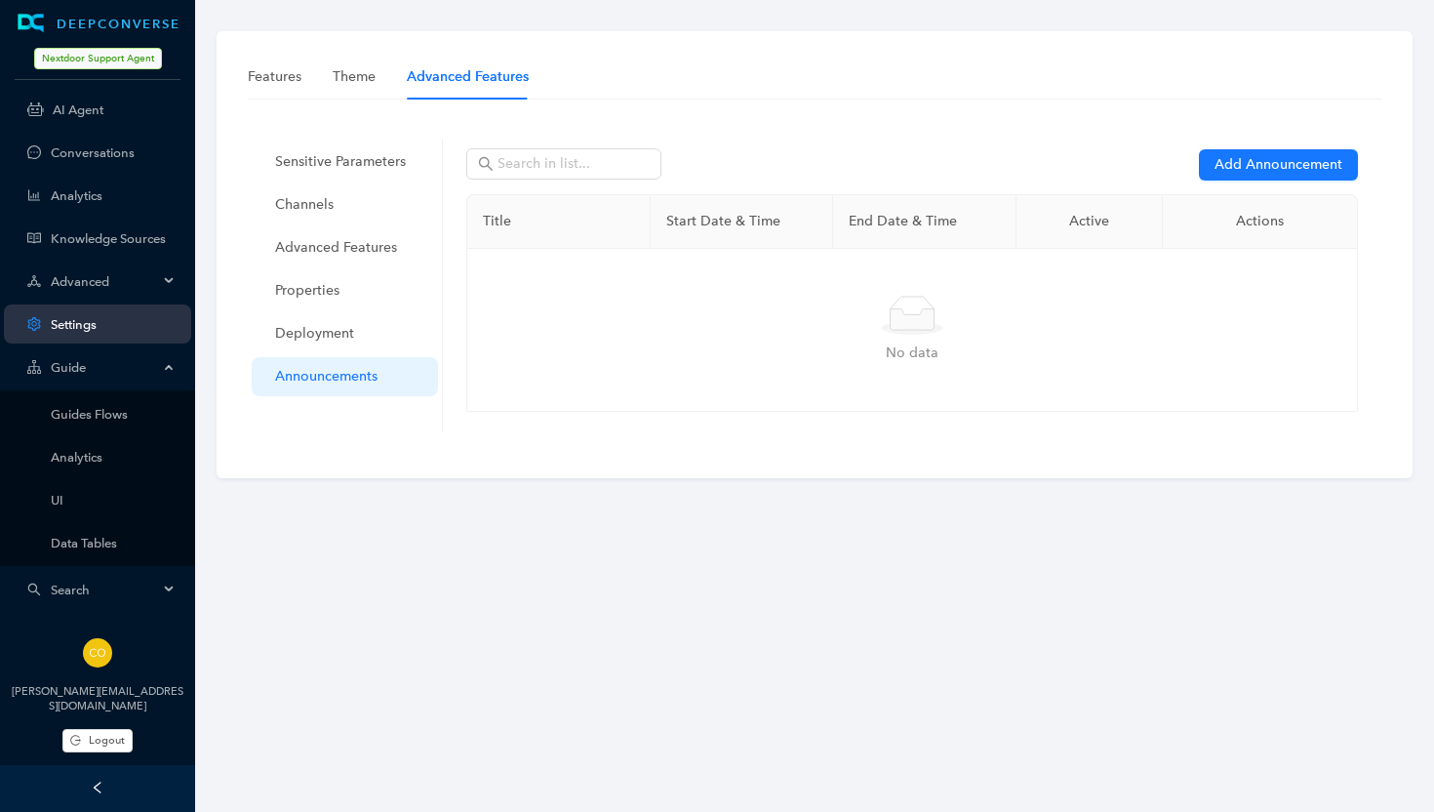
click at [83, 586] on span "Search" at bounding box center [104, 589] width 107 height 15
click at [78, 455] on link "Analytics" at bounding box center [113, 457] width 125 height 15
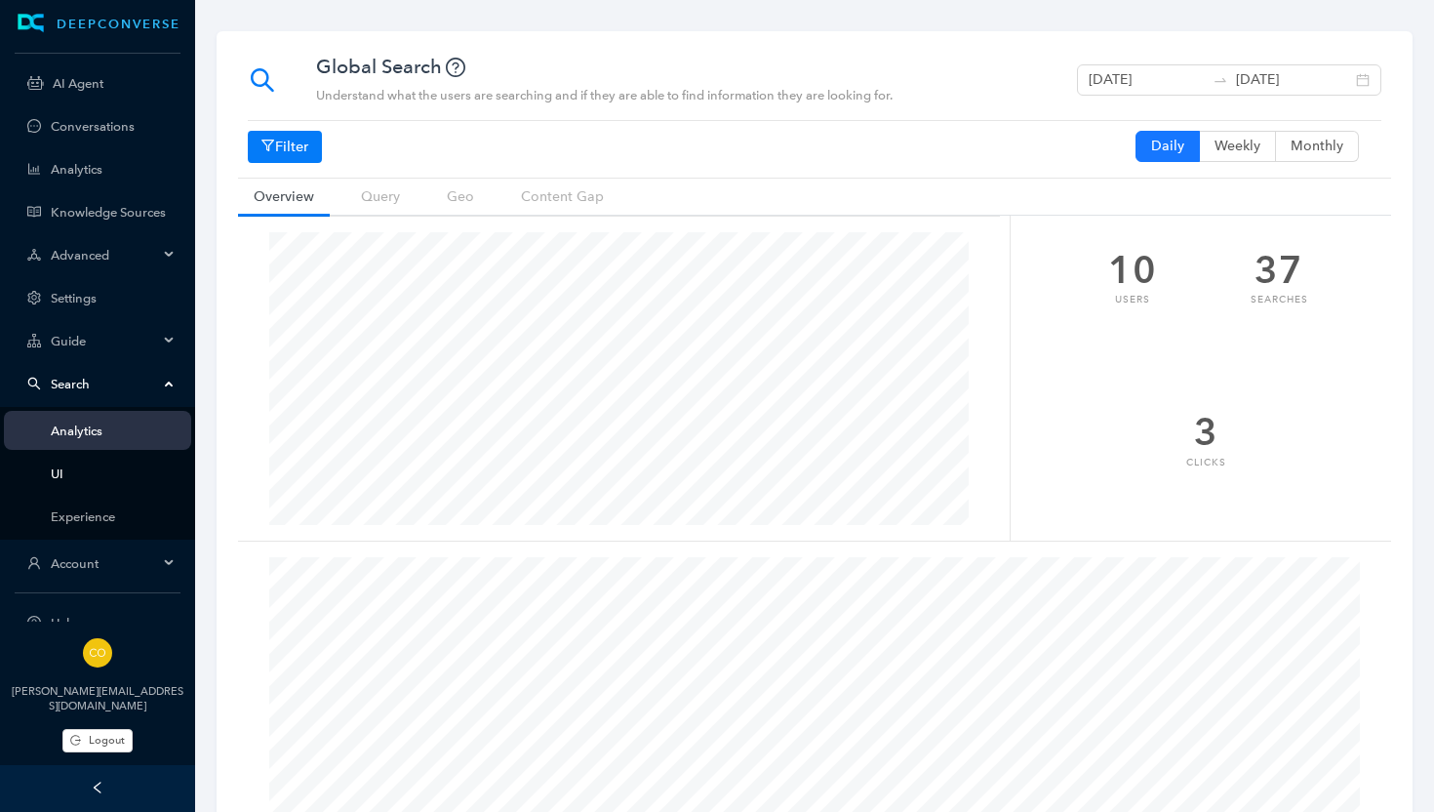
click at [63, 480] on link "UI" at bounding box center [113, 473] width 125 height 15
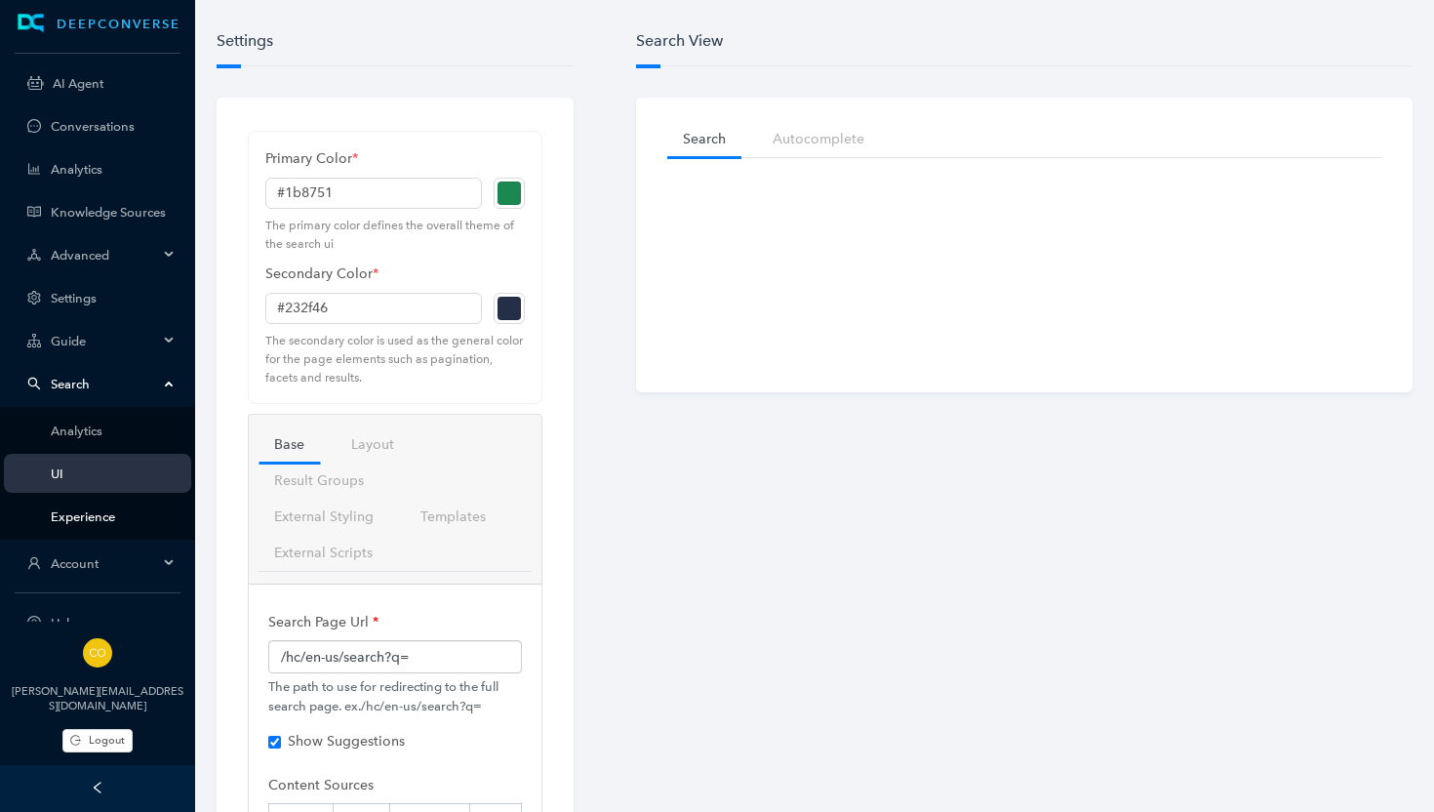
checkbox input "true"
checkbox input "false"
checkbox input "true"
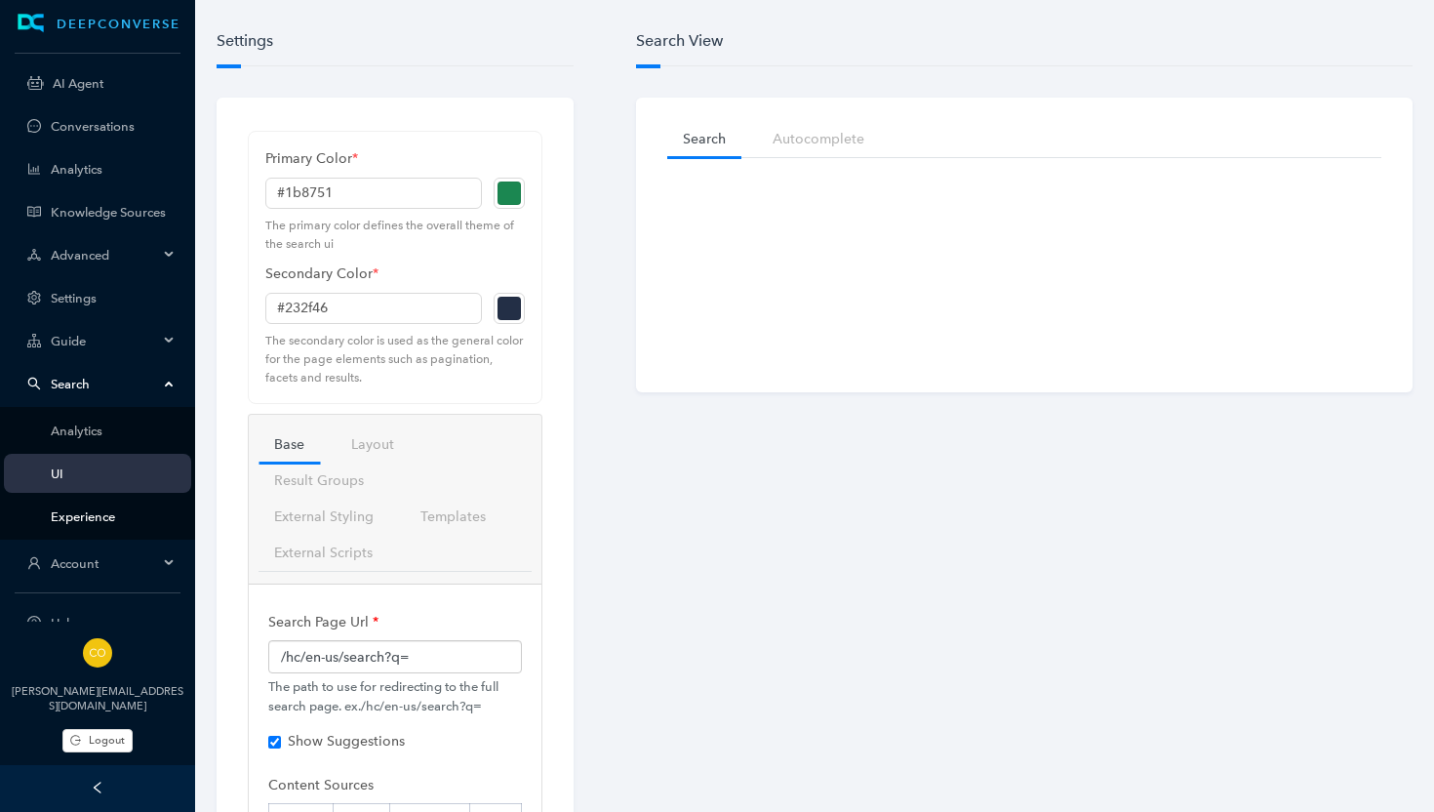
checkbox input "true"
checkbox input "false"
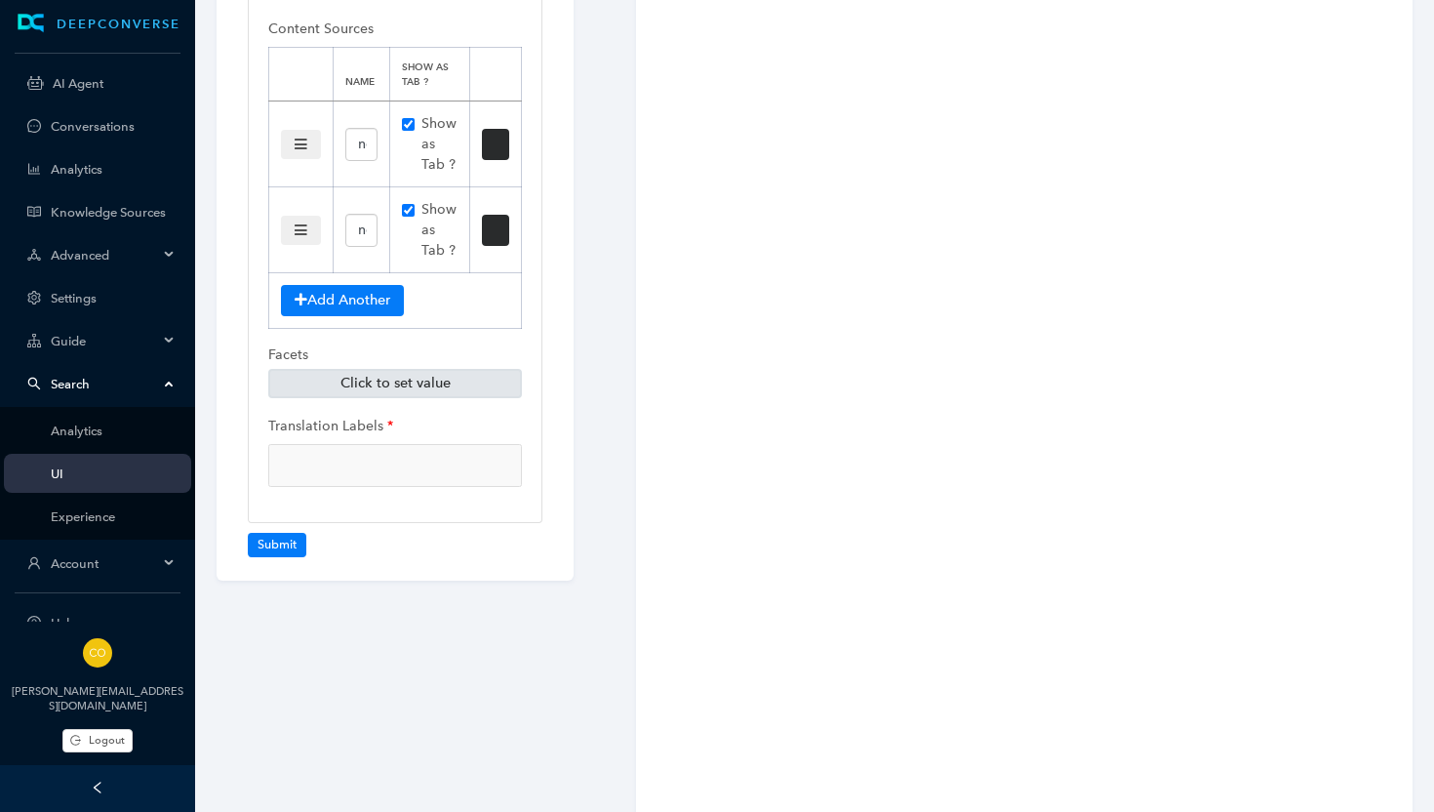
scroll to position [759, 0]
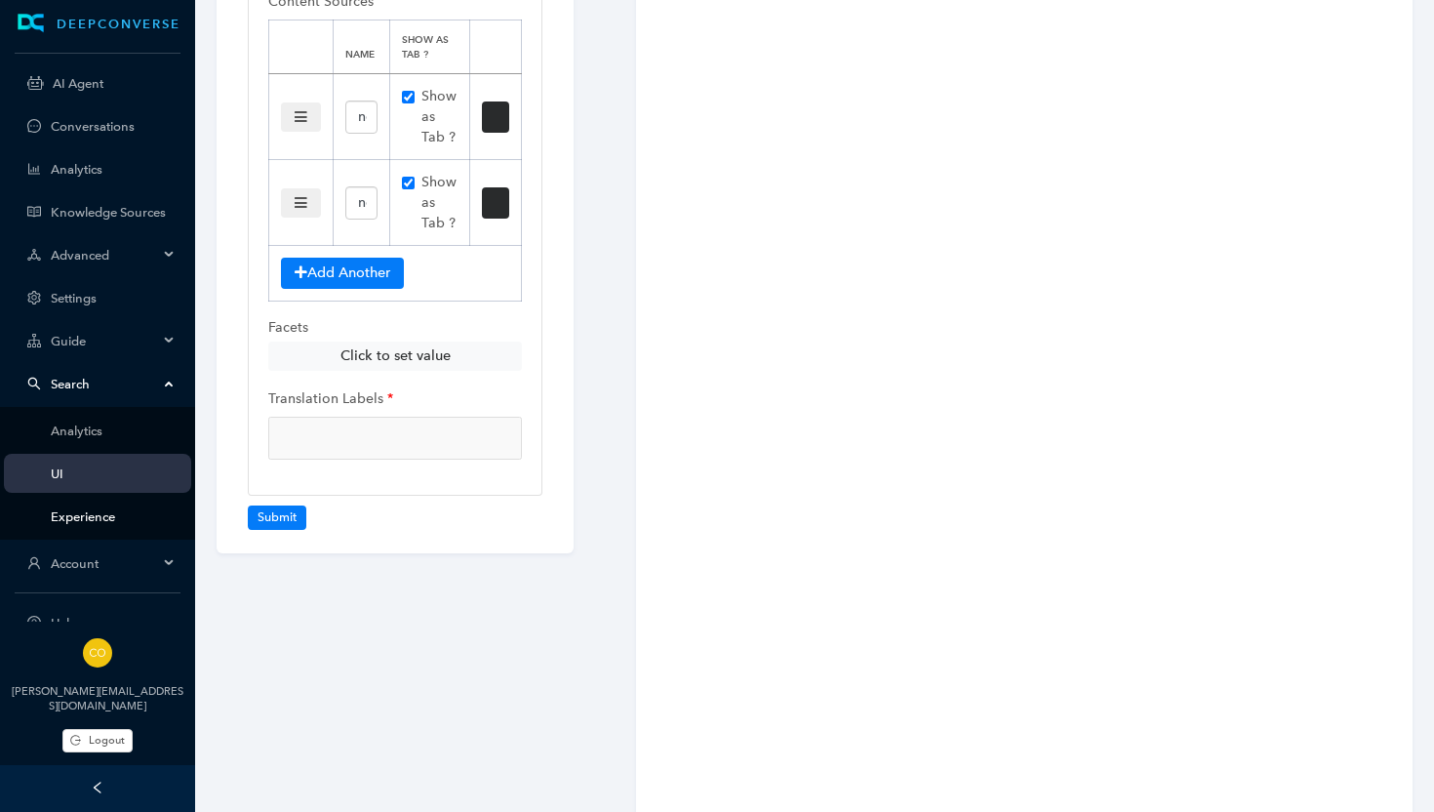
click at [97, 511] on link "Experience" at bounding box center [113, 516] width 125 height 15
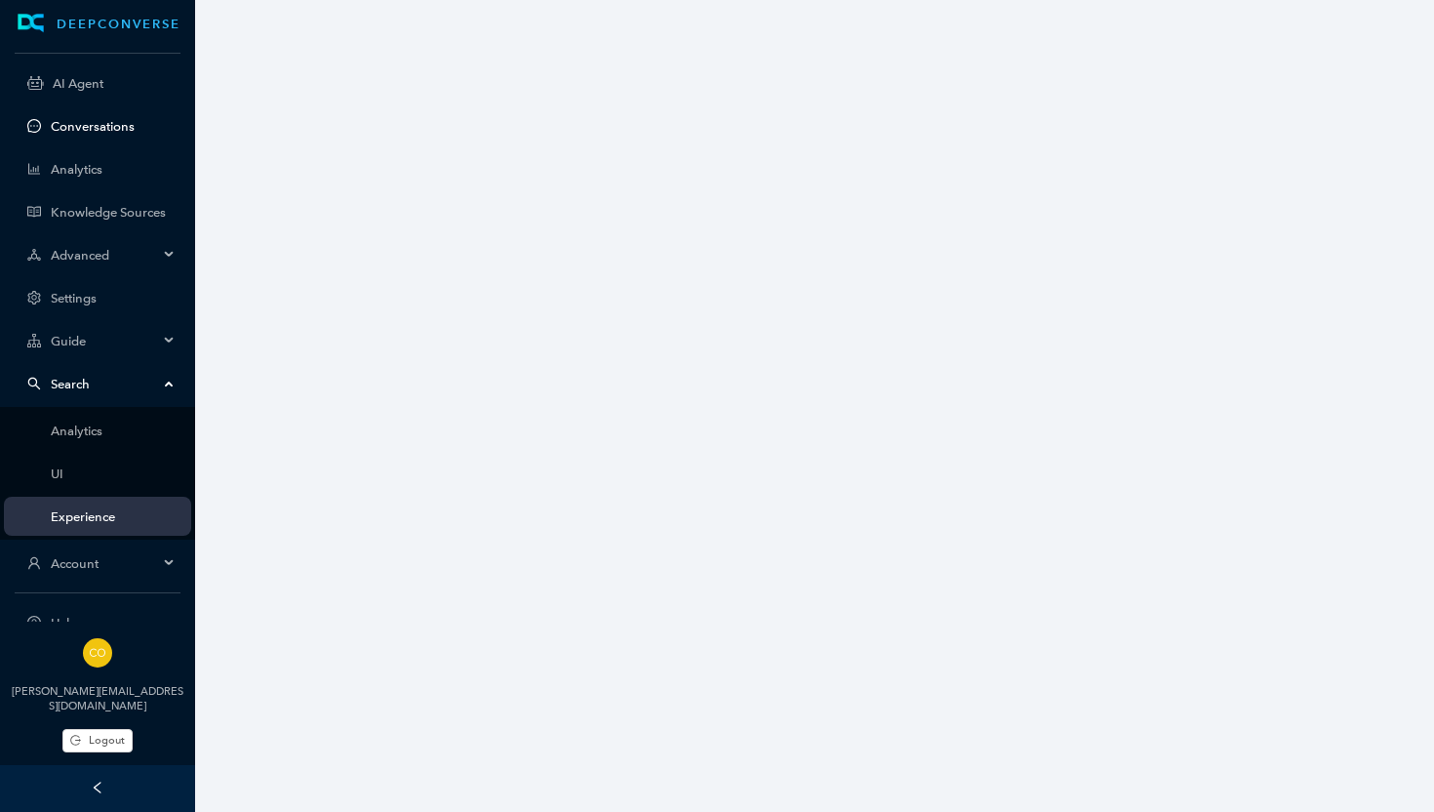
click at [74, 126] on link "Conversations" at bounding box center [113, 126] width 125 height 15
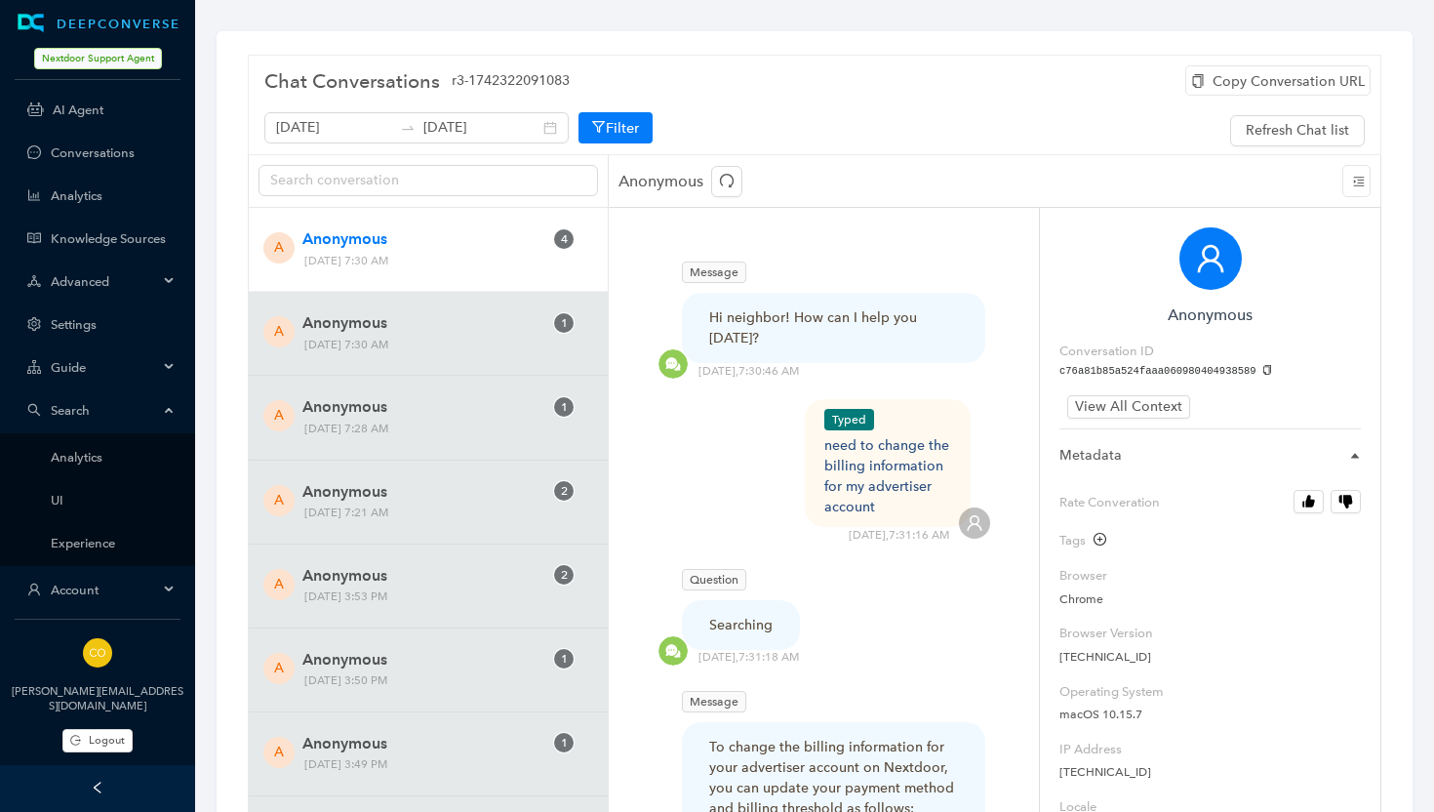
click at [436, 251] on span "Tuesday, September 16, 2025 7:30 AM" at bounding box center [406, 261] width 216 height 20
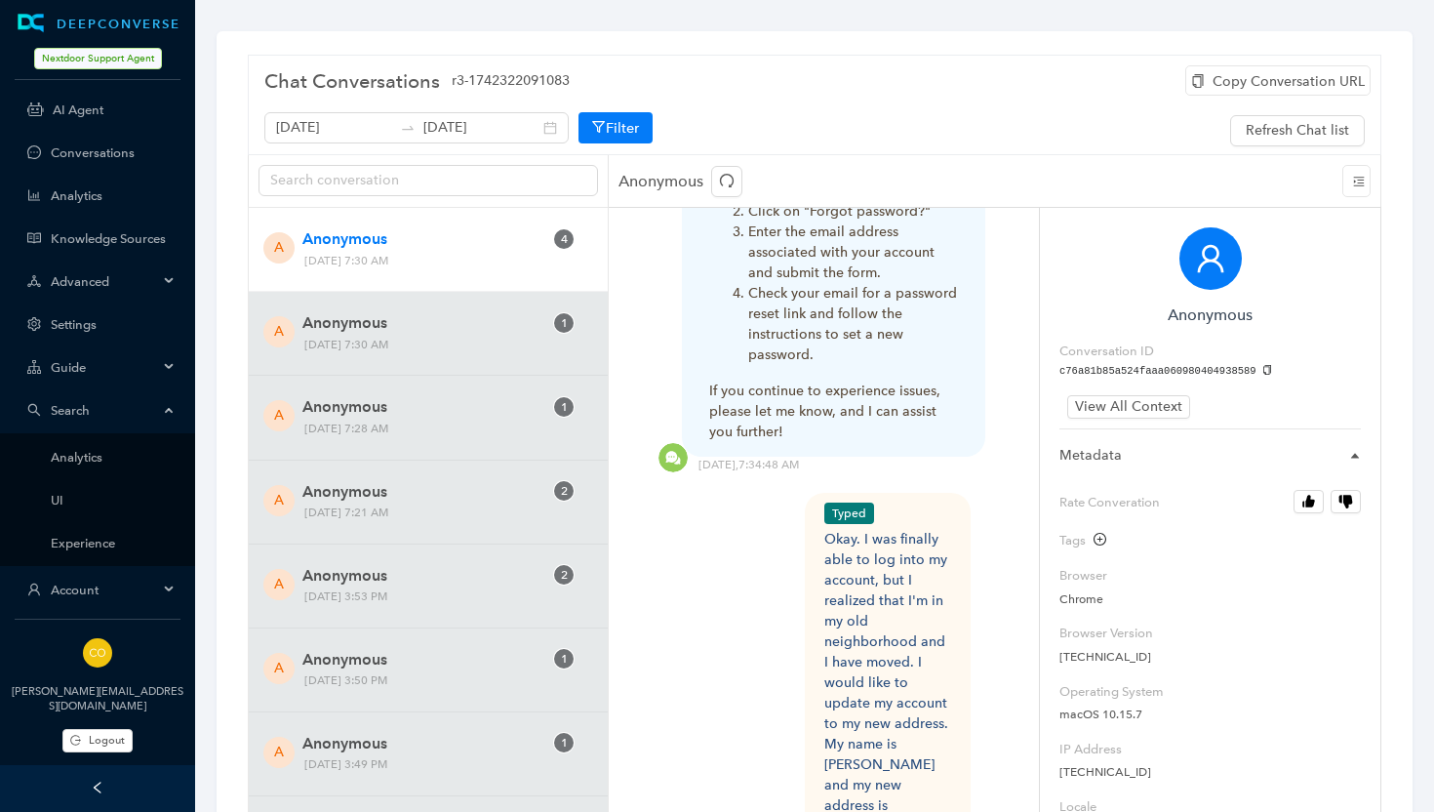
scroll to position [2494, 0]
